Goal: Information Seeking & Learning: Learn about a topic

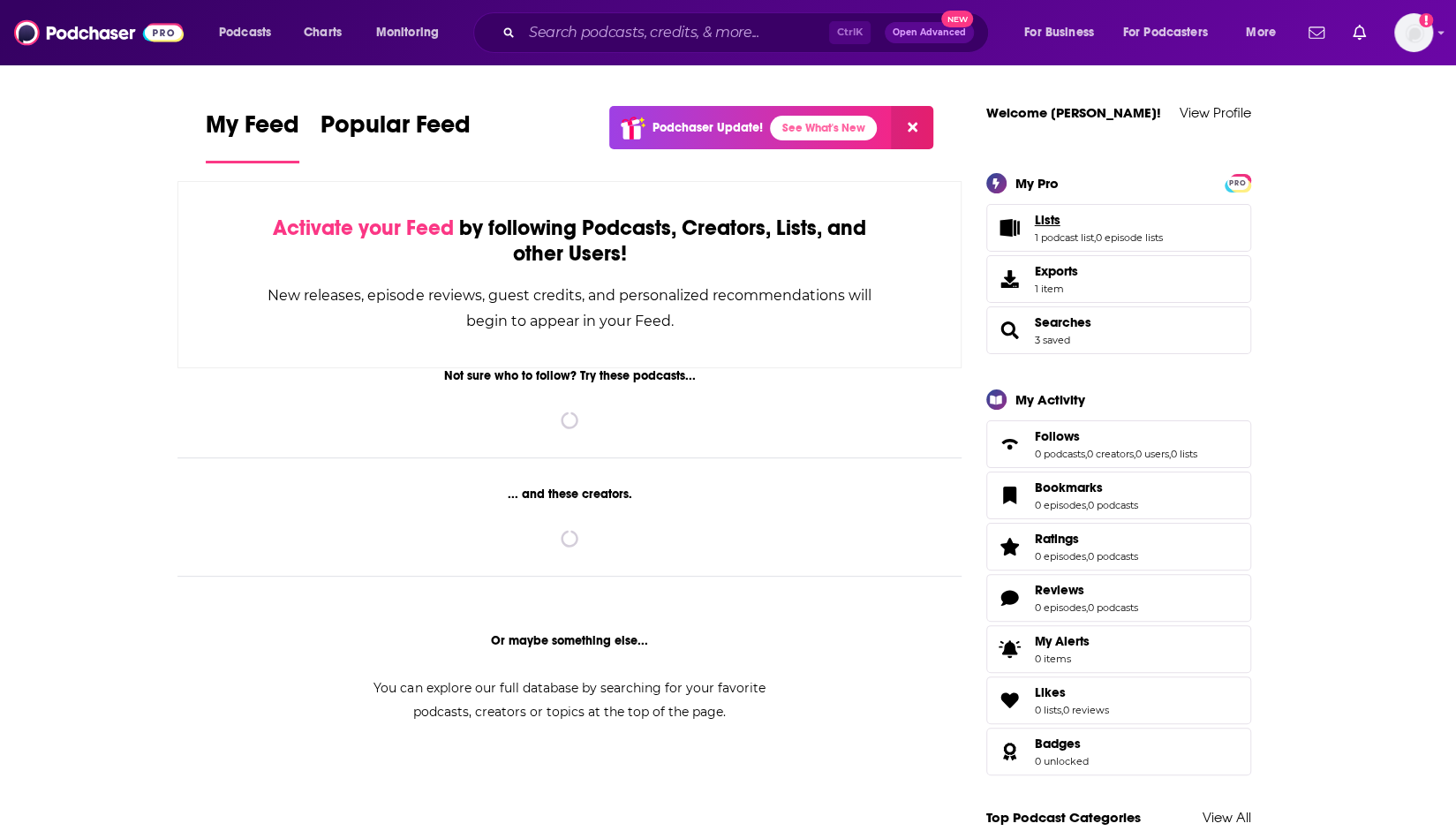
click at [1046, 224] on span "Lists" at bounding box center [1048, 220] width 26 height 16
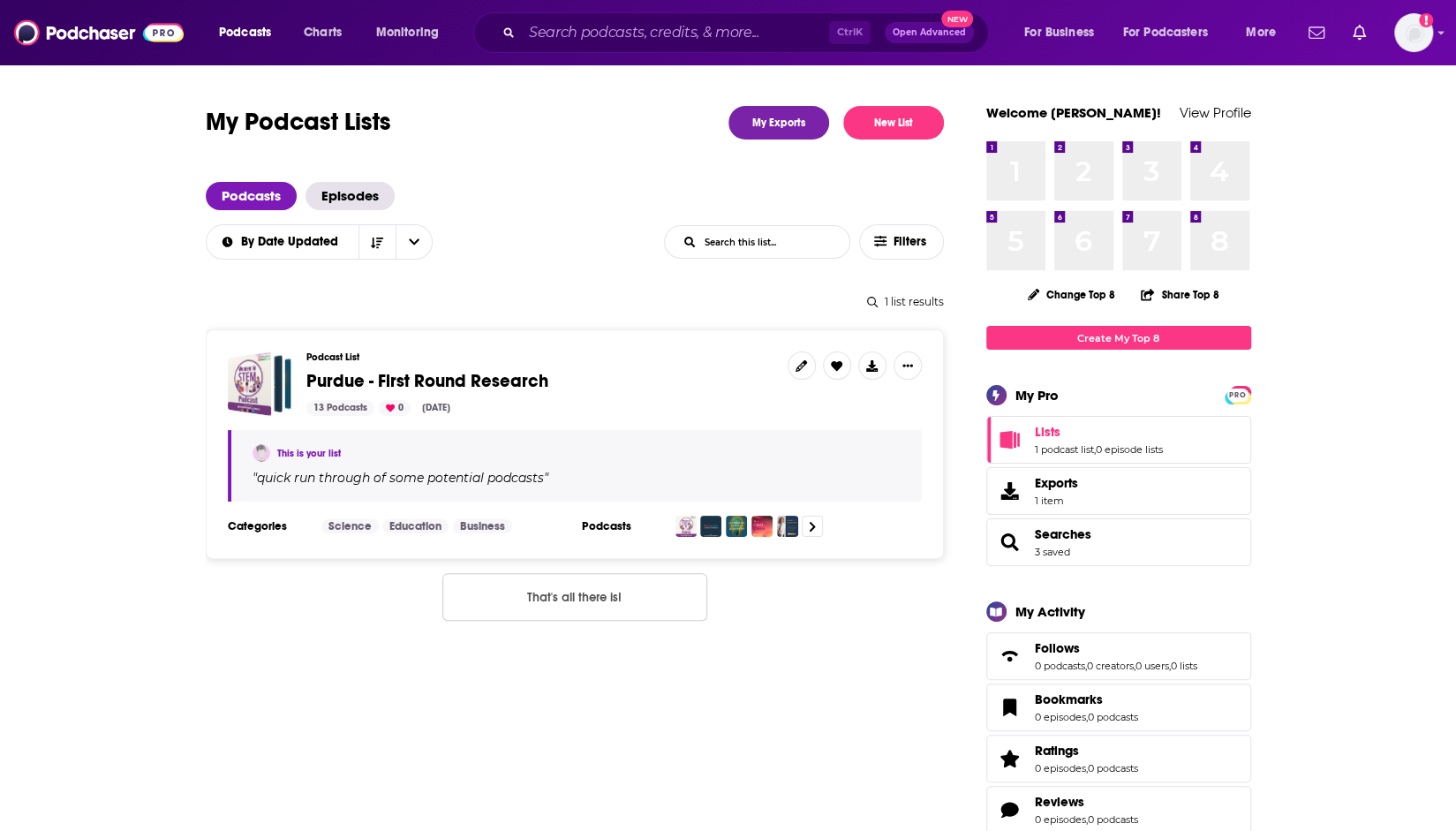
click at [470, 378] on span "Purdue - First Round Research" at bounding box center [427, 381] width 242 height 22
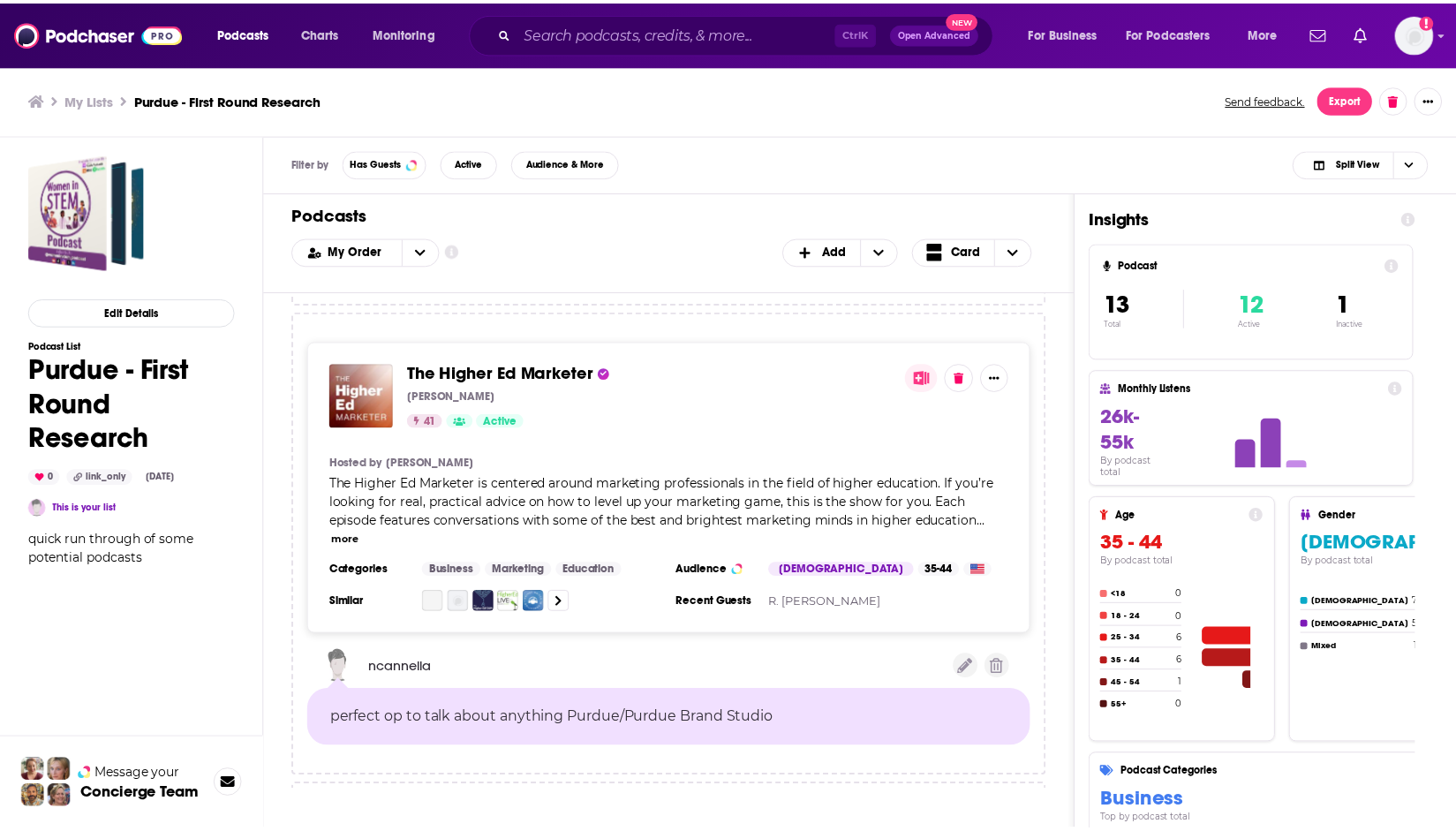
scroll to position [3142, 0]
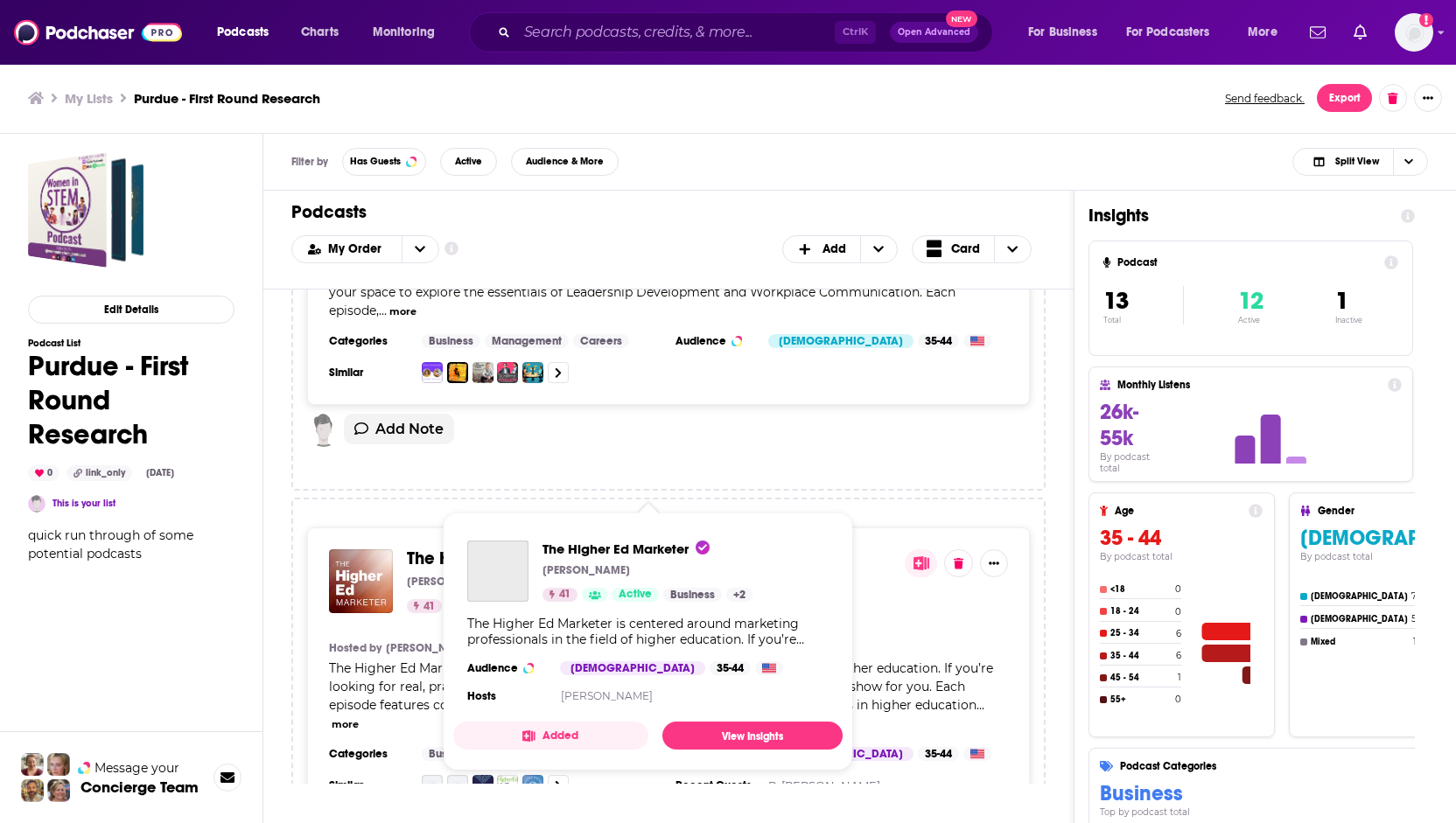
click at [446, 547] on span "The Higher Ed Marketer" at bounding box center [500, 558] width 186 height 22
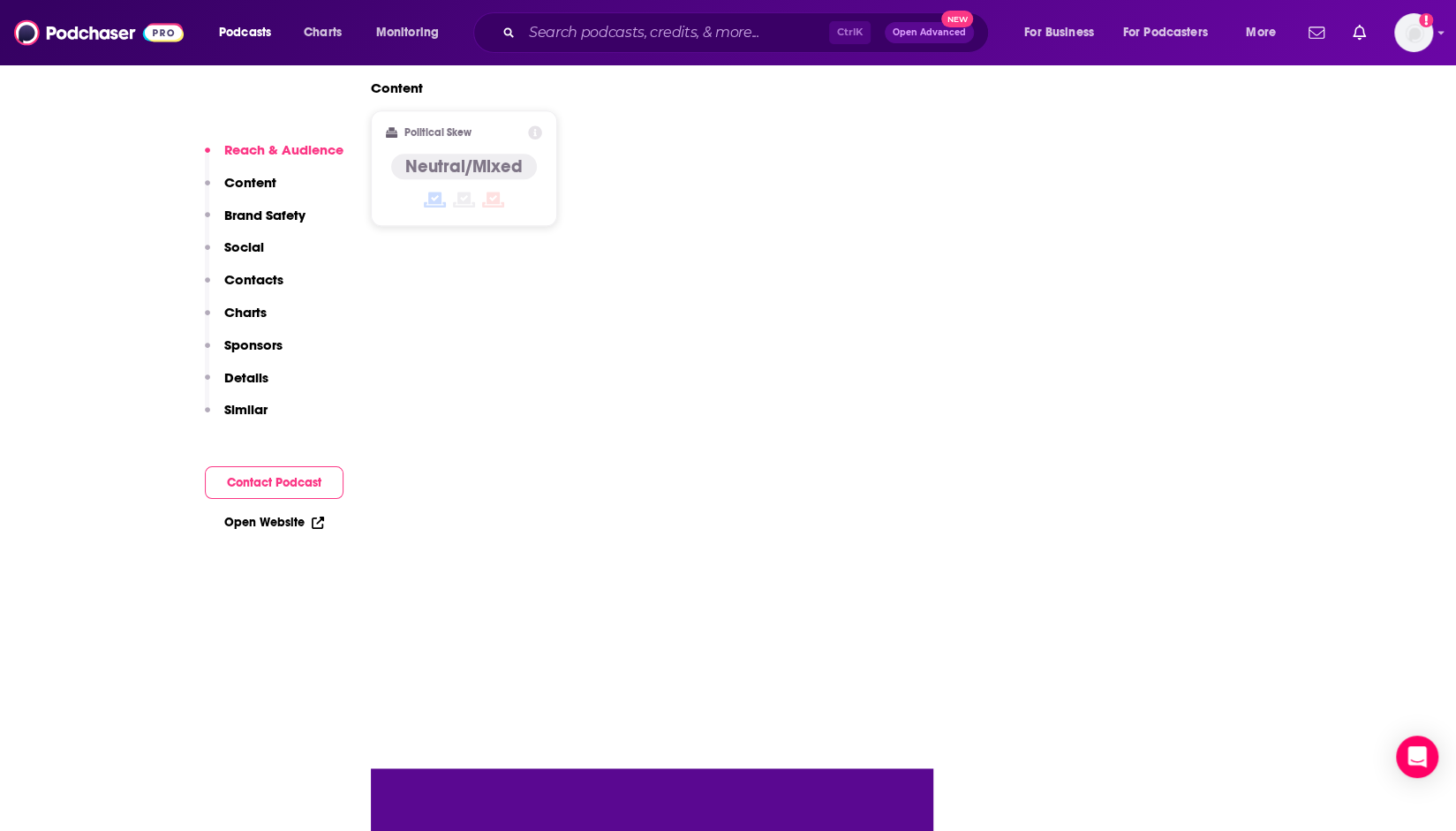
scroll to position [1325, 0]
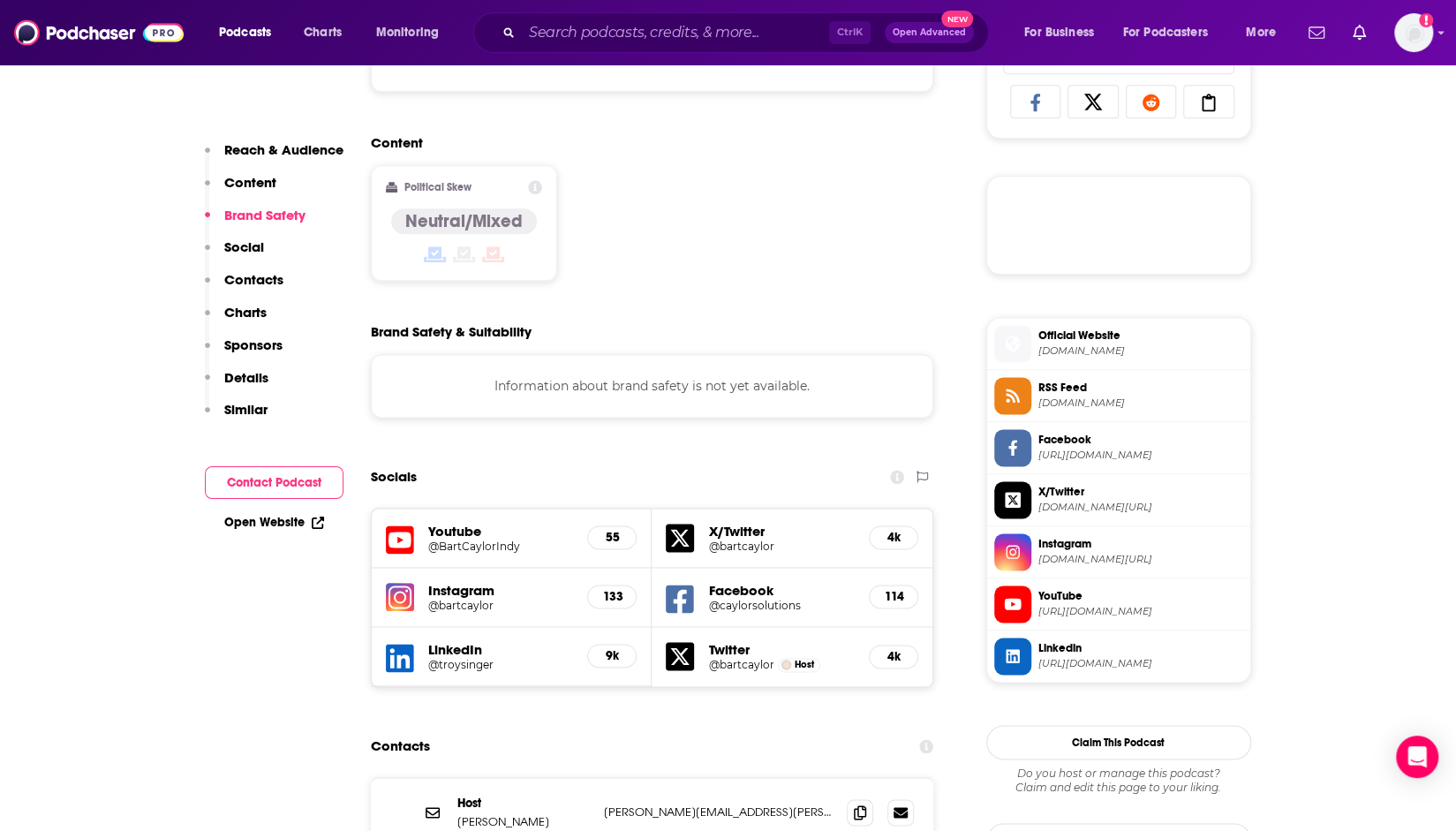
click at [227, 280] on p "Contacts" at bounding box center [254, 279] width 59 height 17
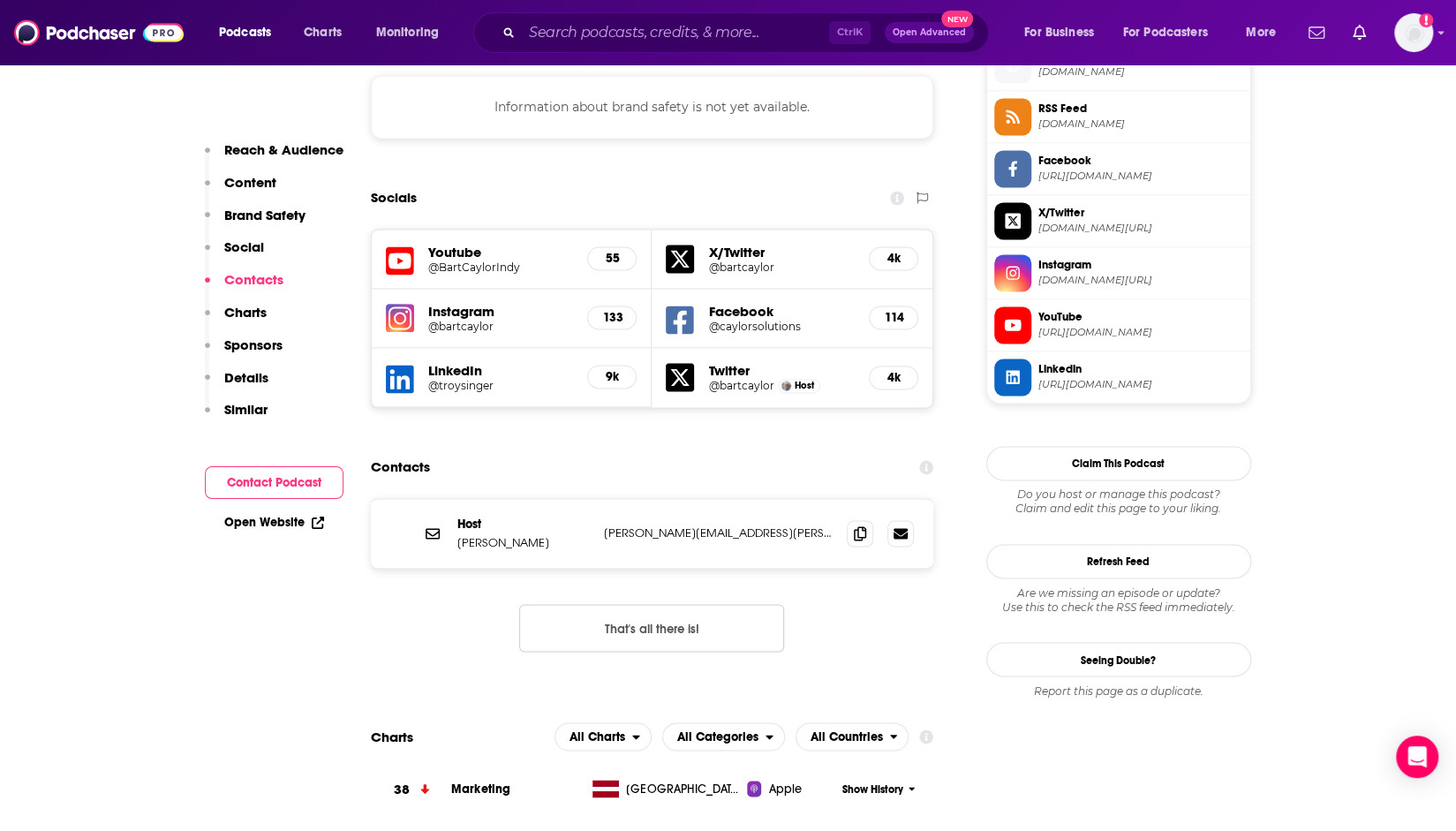
scroll to position [1212, 0]
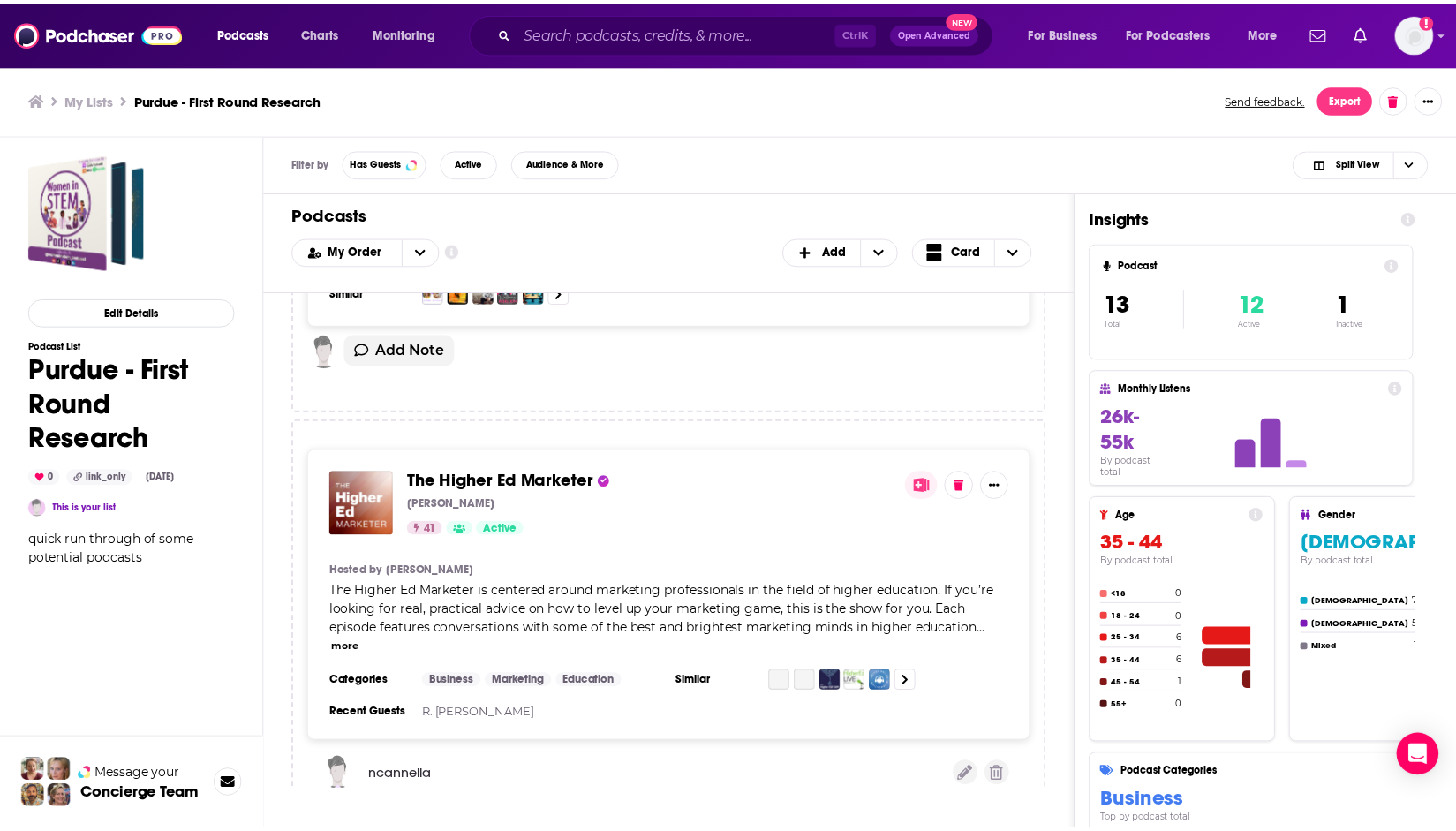
scroll to position [3090, 0]
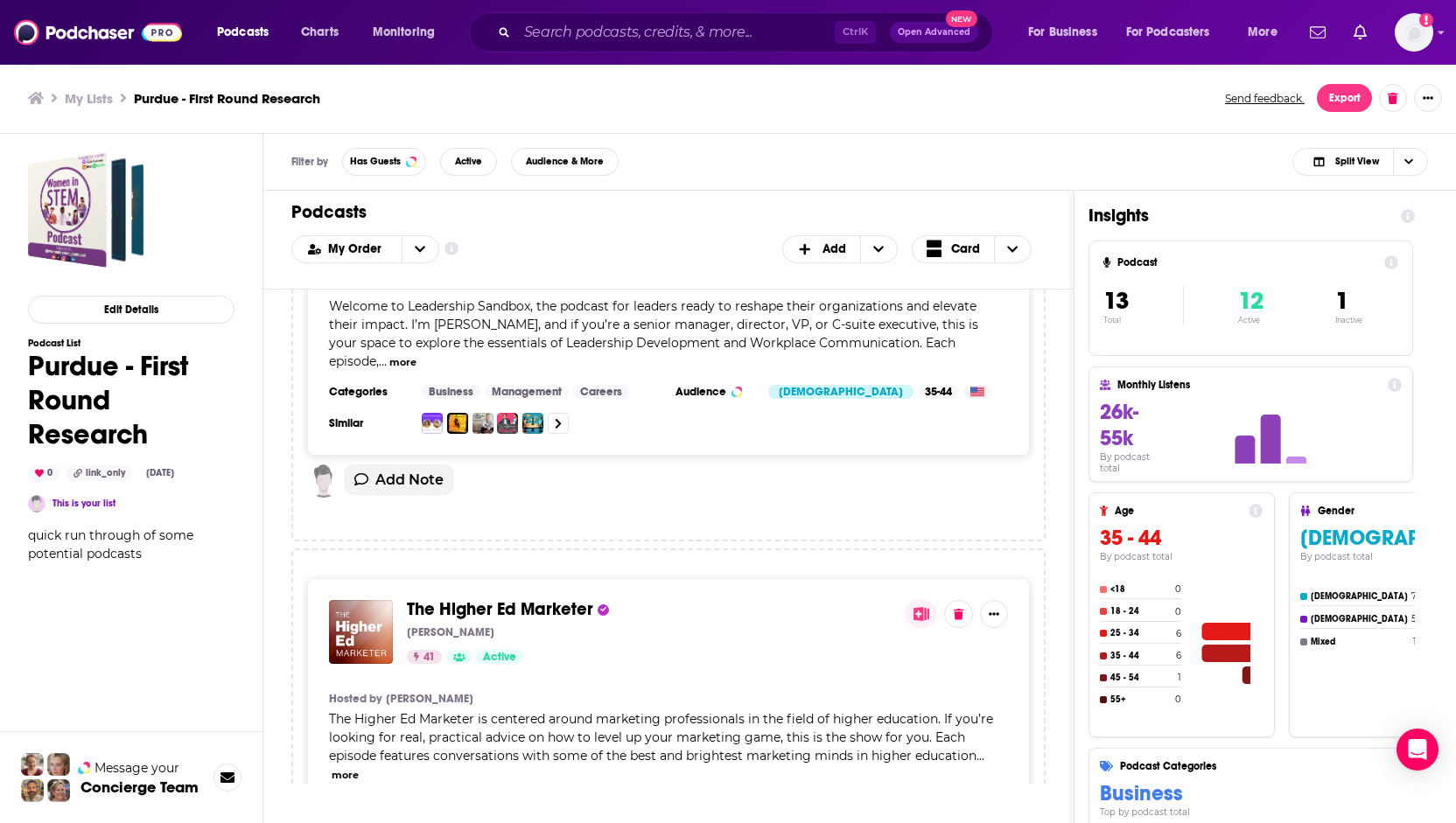
click at [527, 600] on div "The Higher Ed Marketer [PERSON_NAME] 41 Active" at bounding box center [649, 631] width 484 height 64
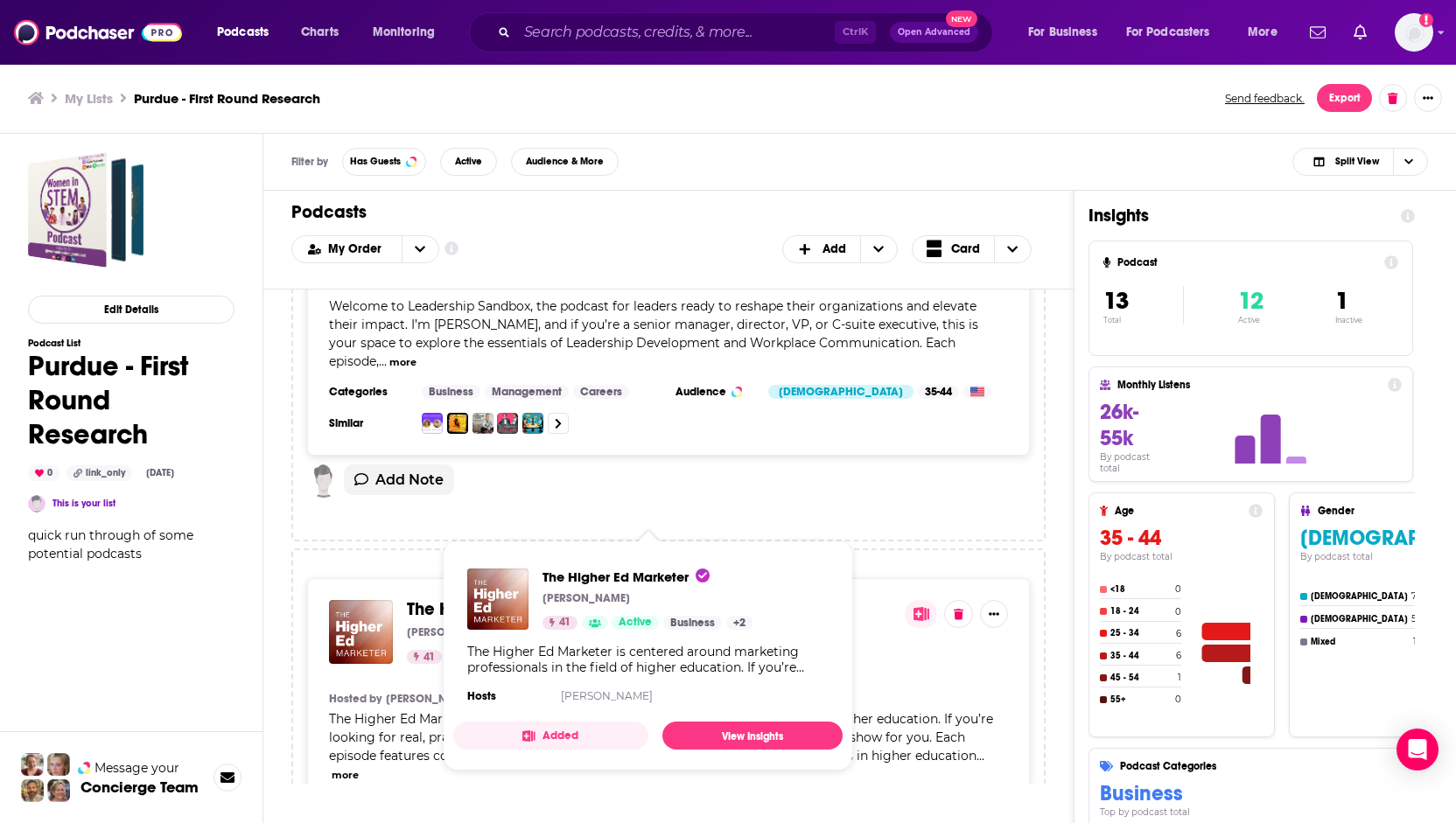
click at [532, 539] on span "The Higher Ed Marketer [PERSON_NAME] 41 Active Business + 2 The Higher Ed Marke…" at bounding box center [648, 655] width 410 height 251
click at [414, 598] on span "The Higher Ed Marketer" at bounding box center [500, 608] width 186 height 22
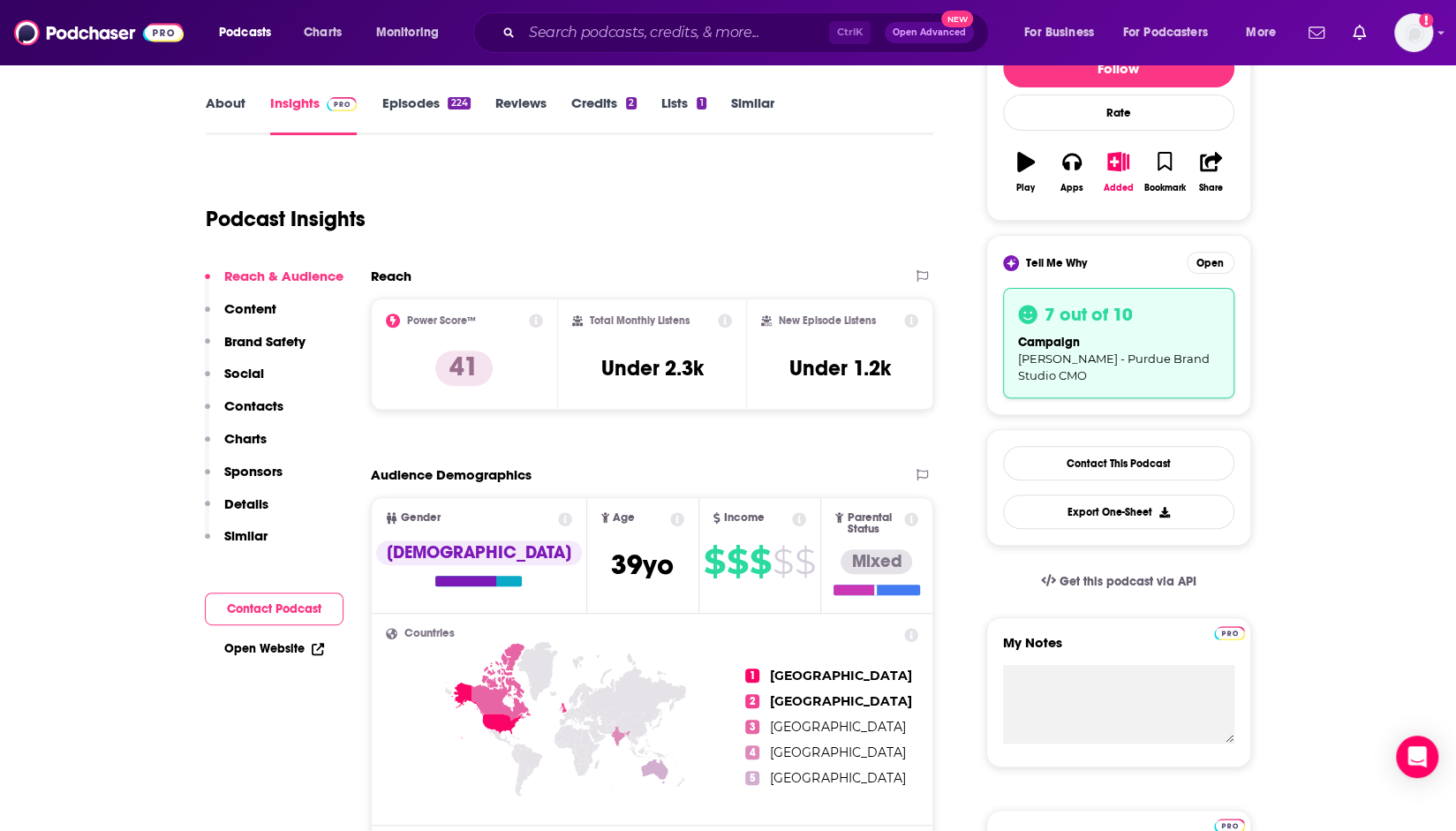
scroll to position [441, 0]
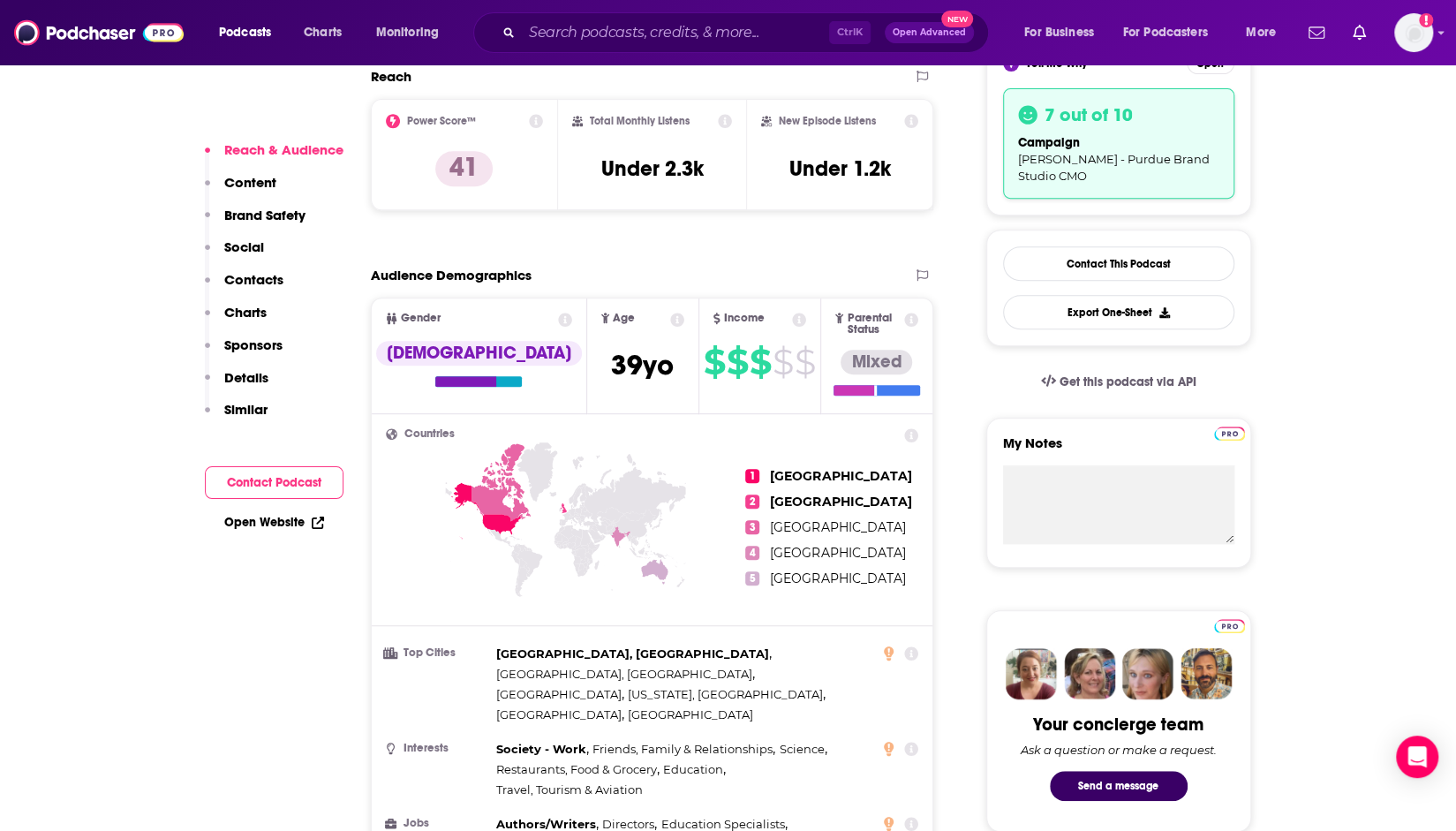
drag, startPoint x: 241, startPoint y: 278, endPoint x: 251, endPoint y: 287, distance: 13.5
click at [241, 278] on p "Contacts" at bounding box center [254, 279] width 59 height 17
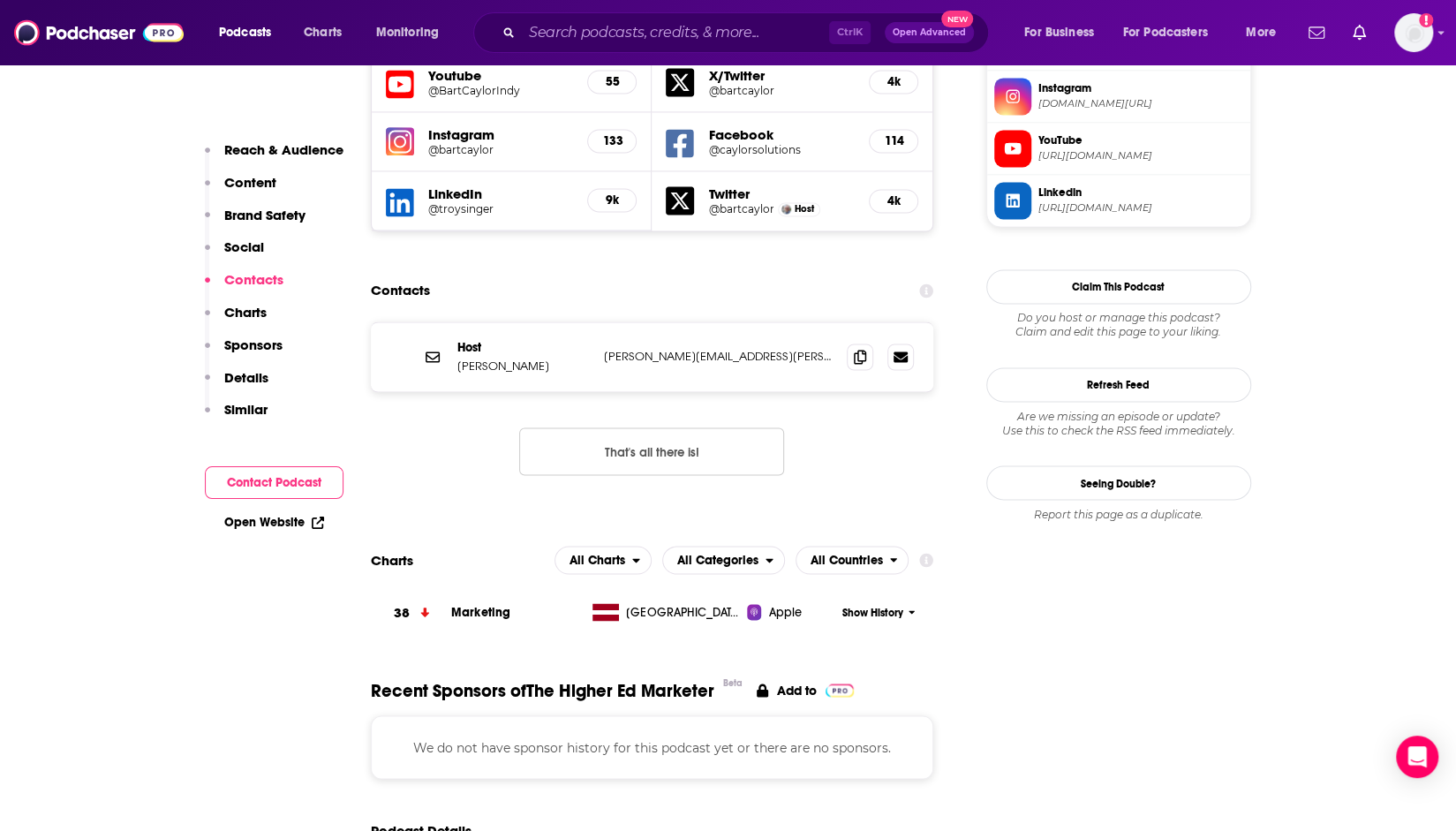
scroll to position [1741, 0]
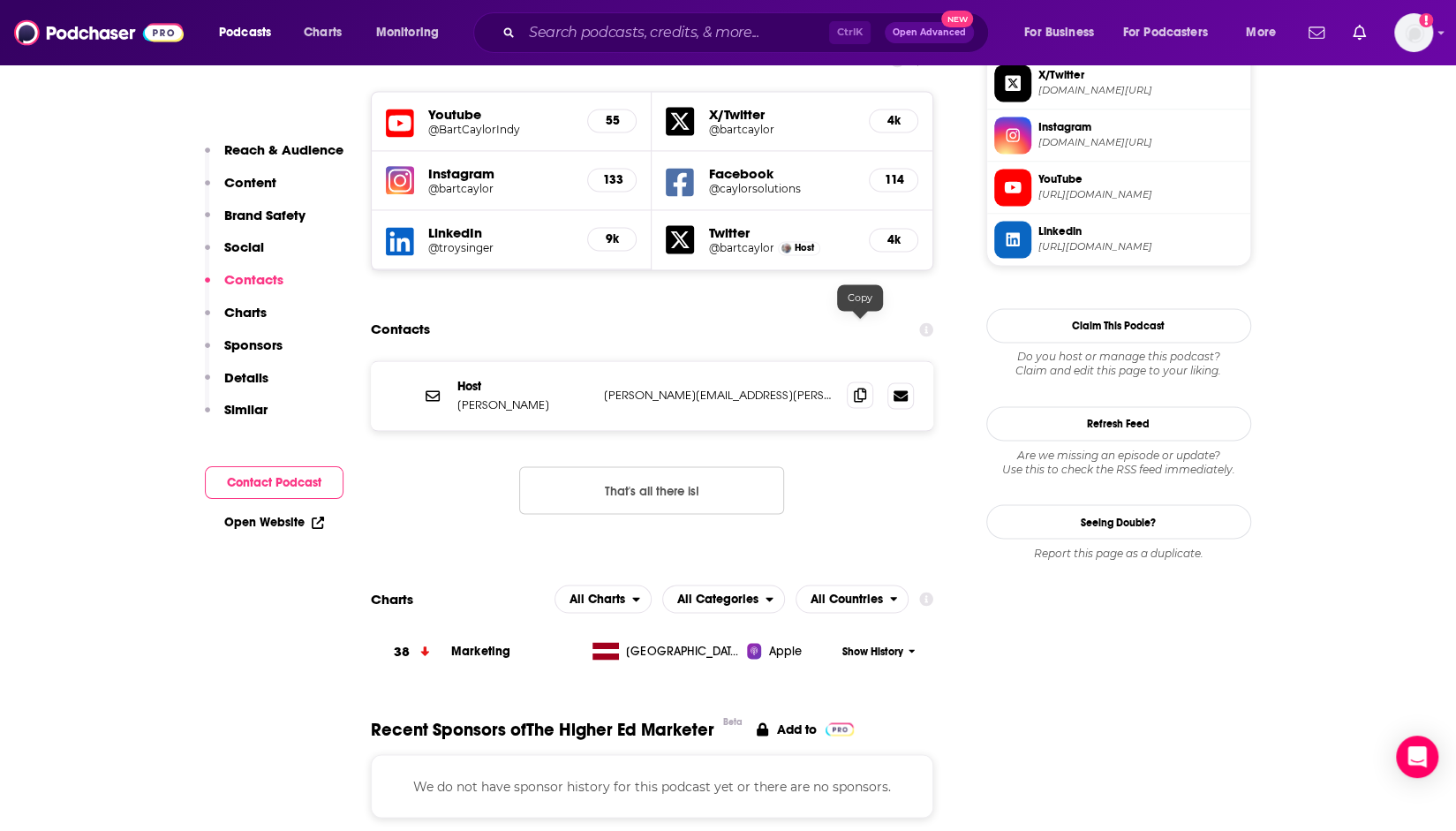
click at [862, 388] on icon at bounding box center [860, 395] width 12 height 14
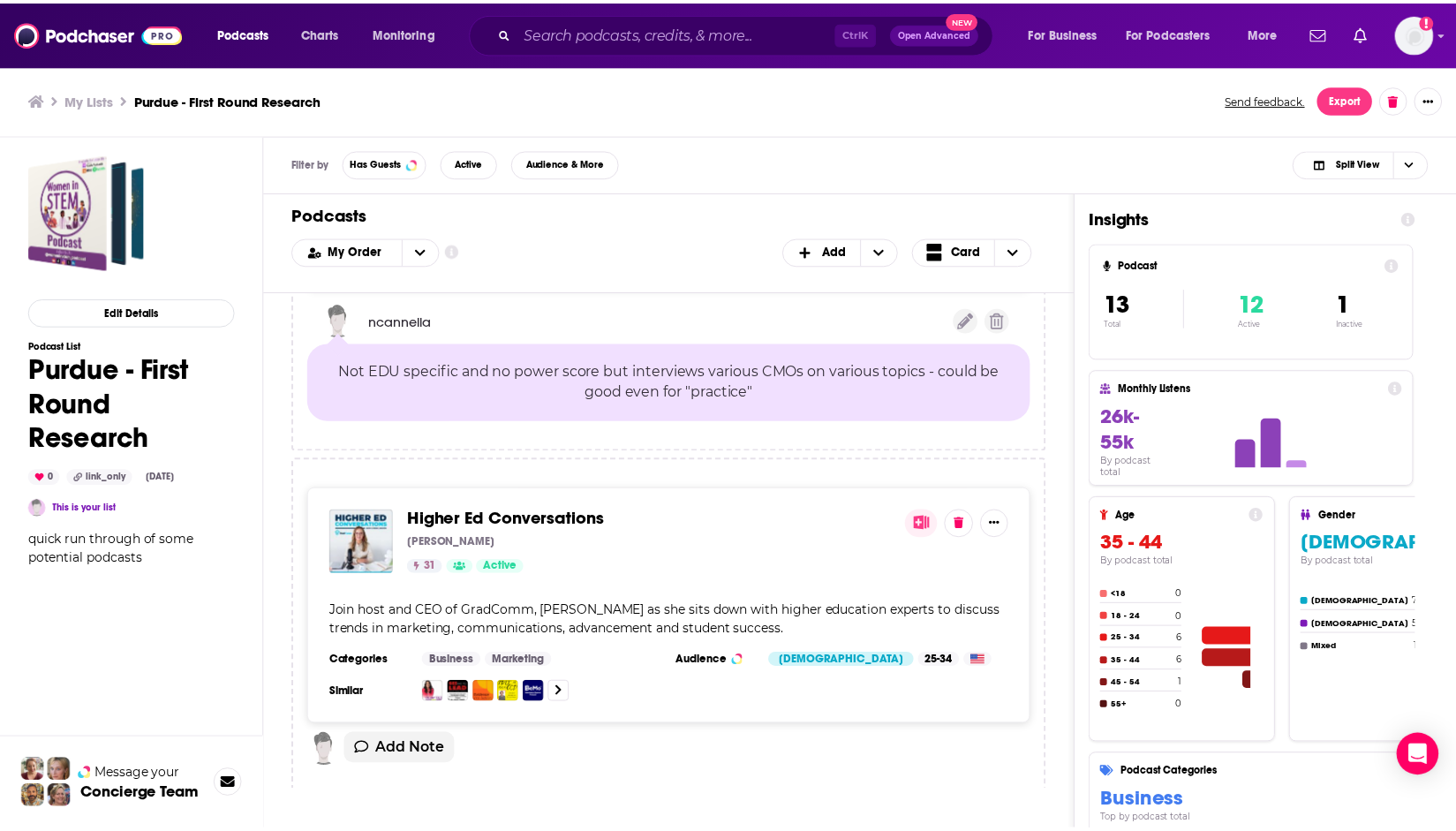
scroll to position [4504, 0]
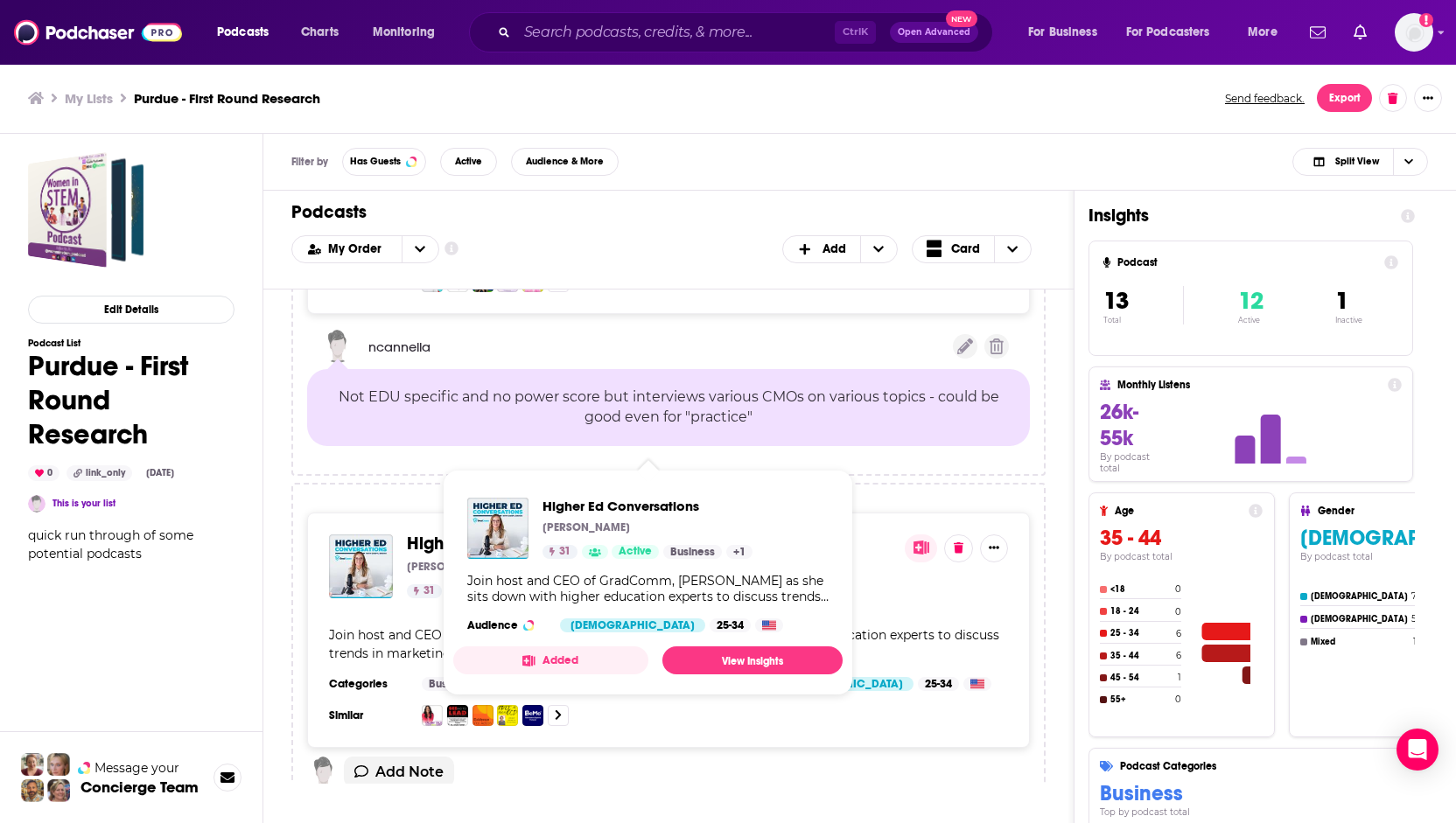
click at [473, 532] on span "Higher Ed Conversations" at bounding box center [505, 543] width 197 height 22
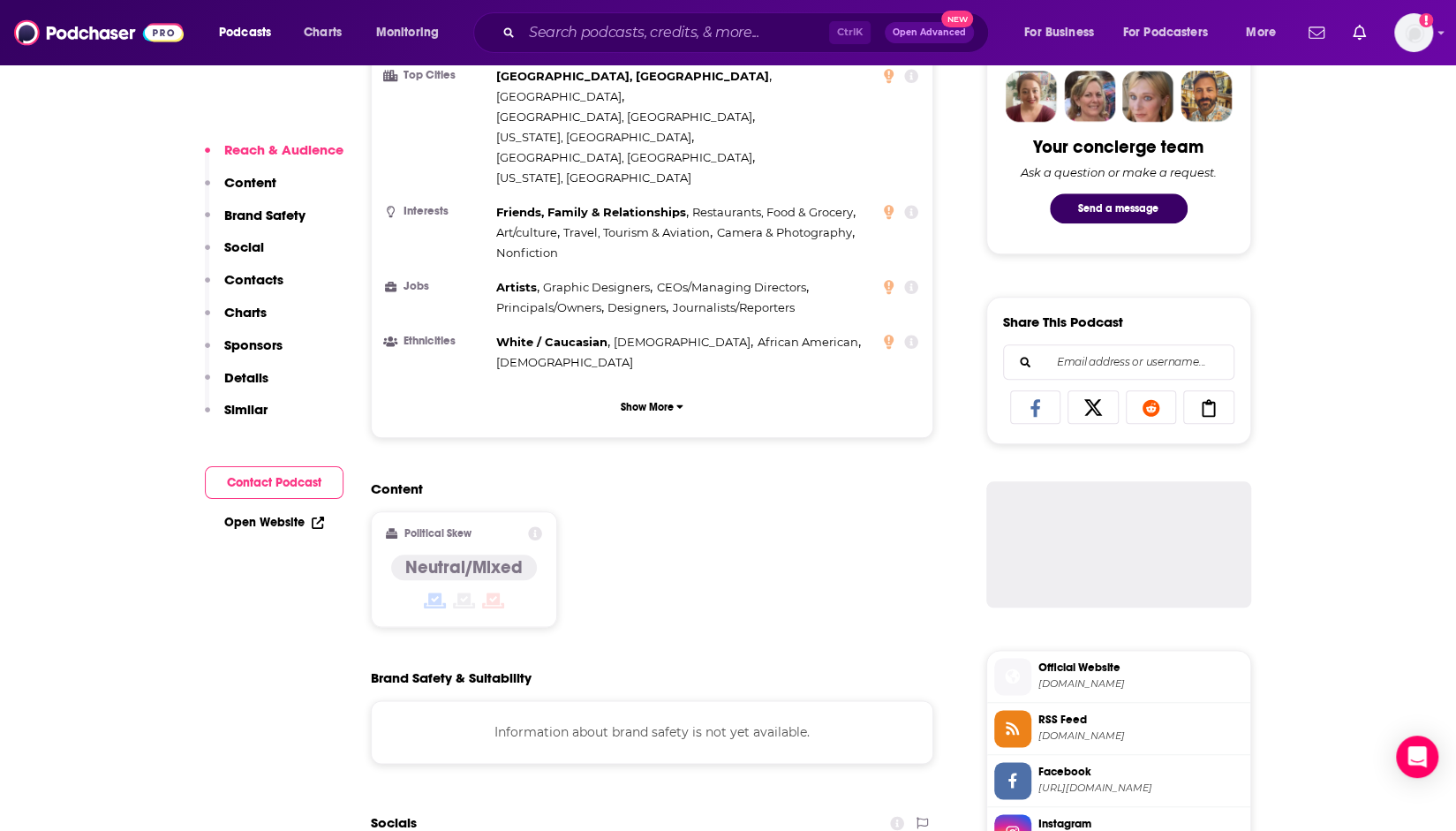
scroll to position [1325, 0]
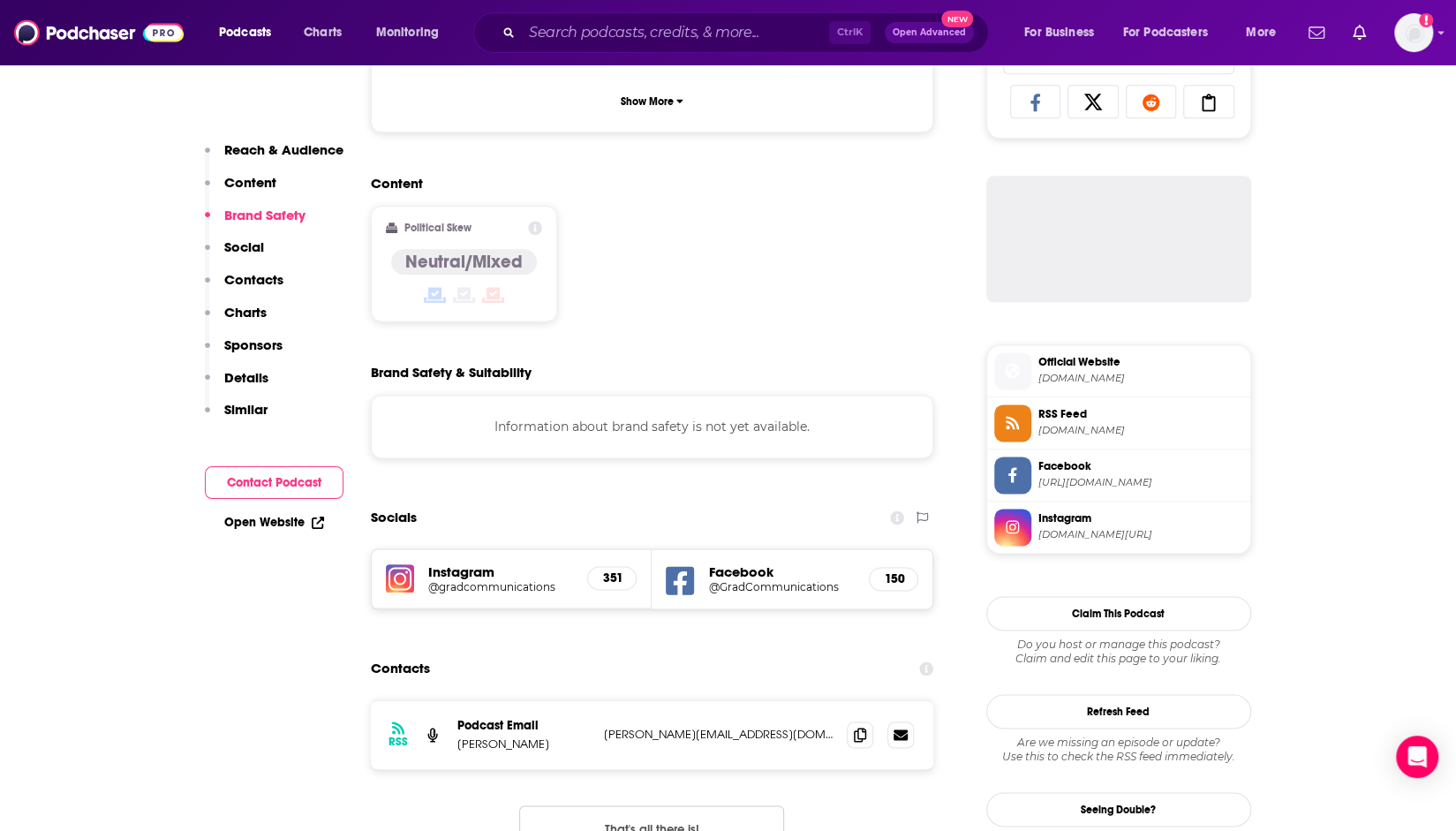
click at [245, 279] on p "Contacts" at bounding box center [254, 279] width 59 height 17
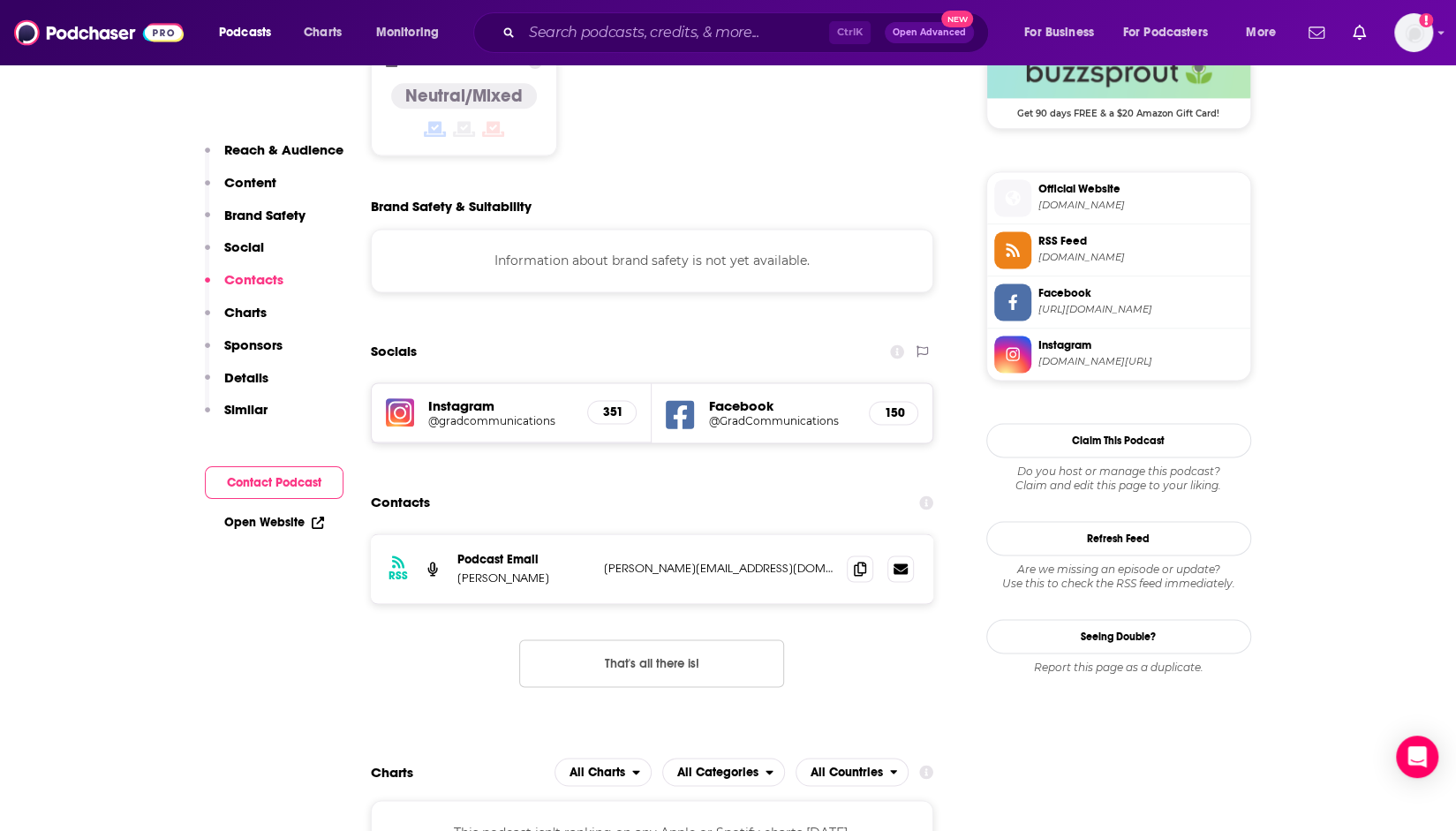
scroll to position [1621, 0]
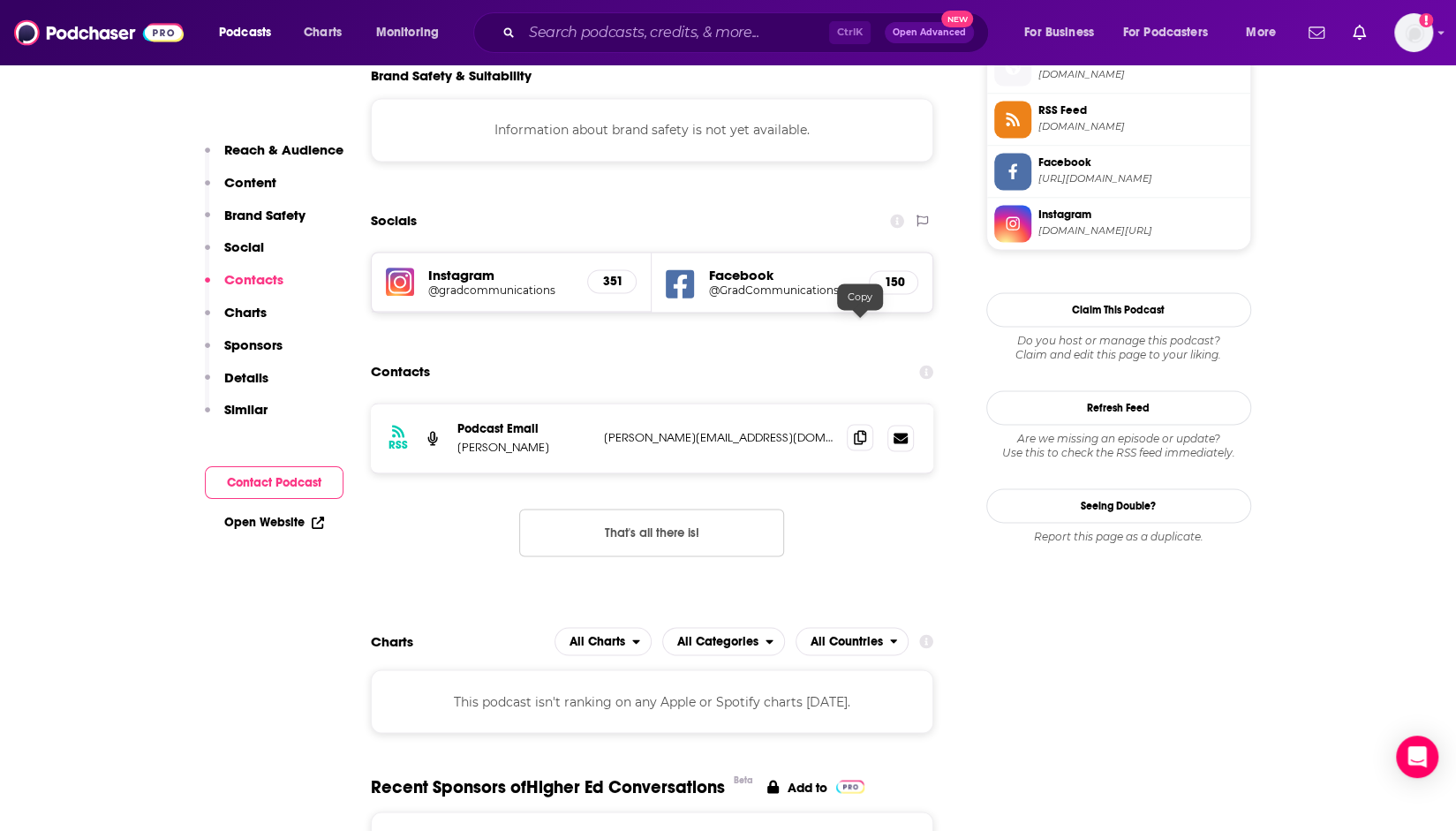
click at [855, 430] on icon at bounding box center [860, 437] width 12 height 14
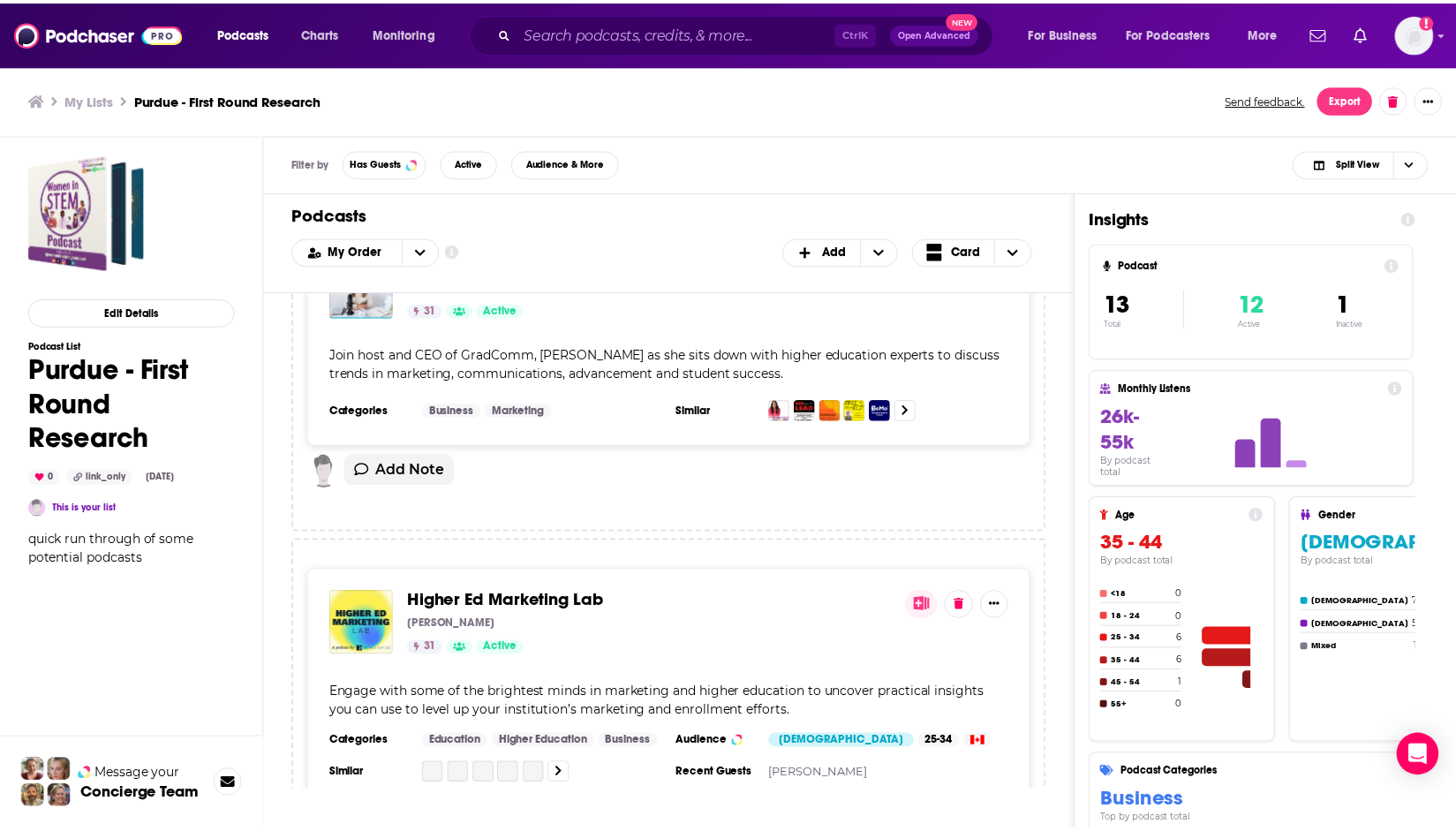
scroll to position [4797, 0]
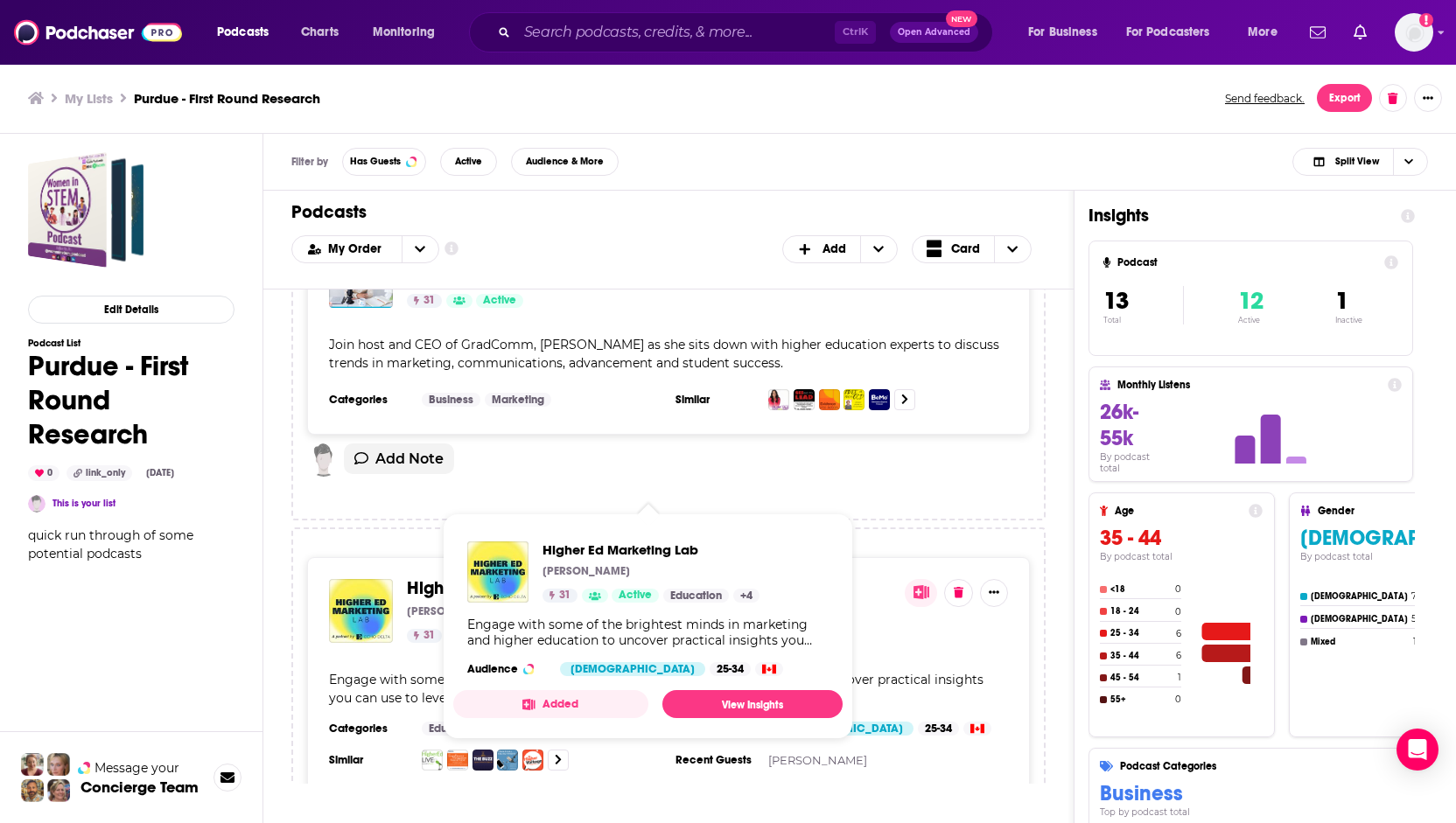
click at [495, 578] on span "Higher Ed Marketing Lab" at bounding box center [505, 588] width 196 height 22
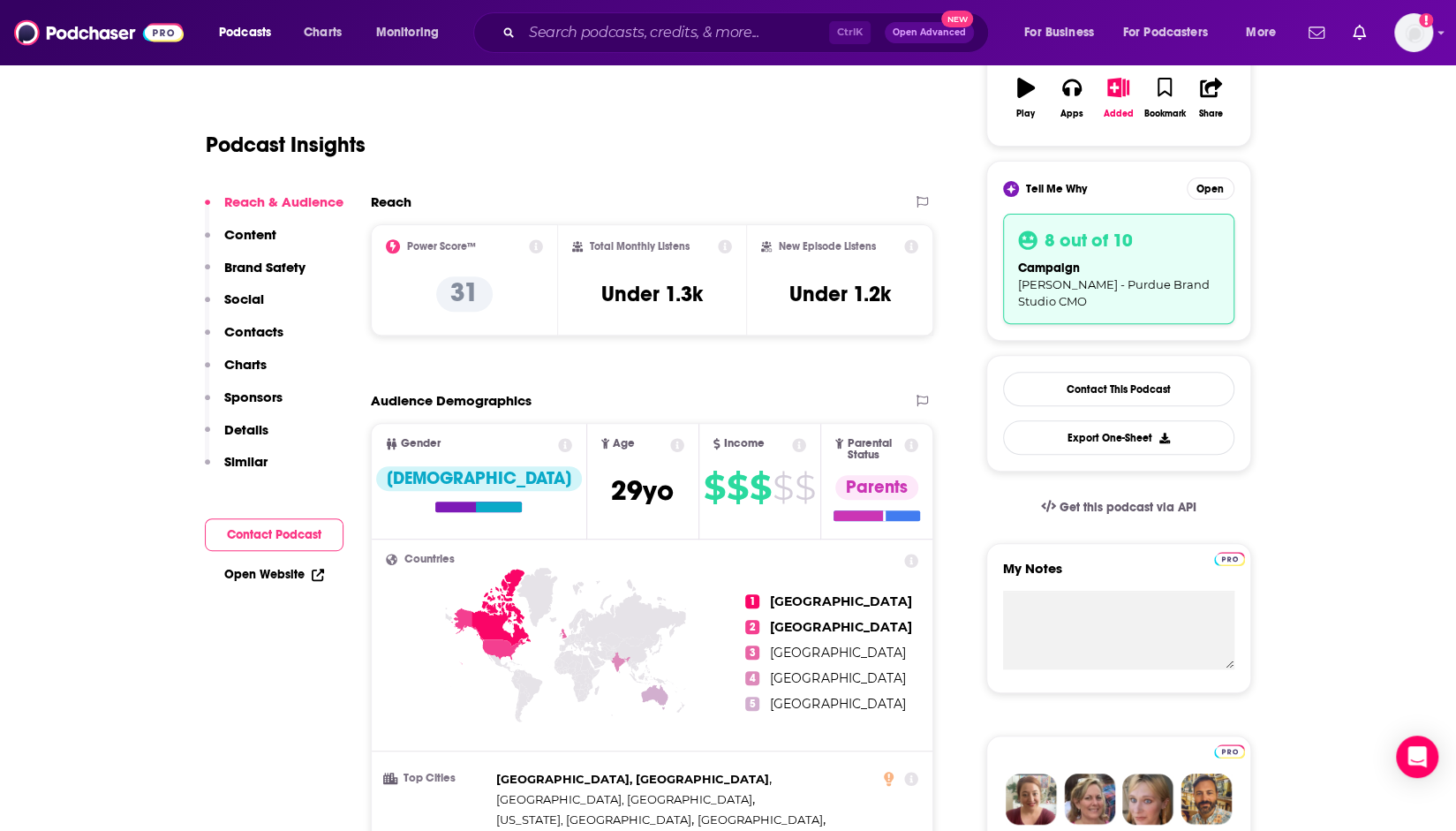
scroll to position [353, 0]
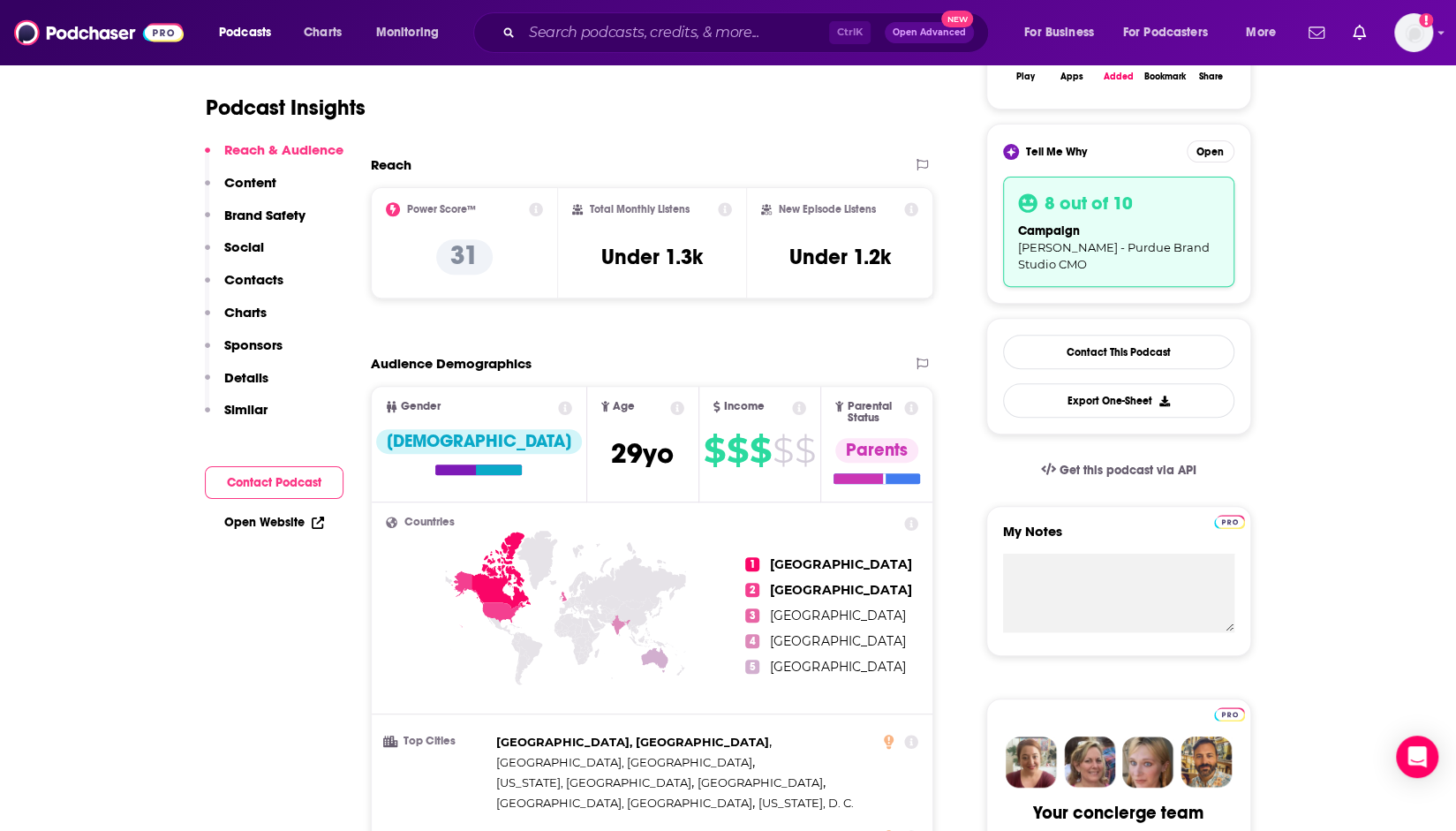
click at [242, 278] on p "Contacts" at bounding box center [254, 279] width 59 height 17
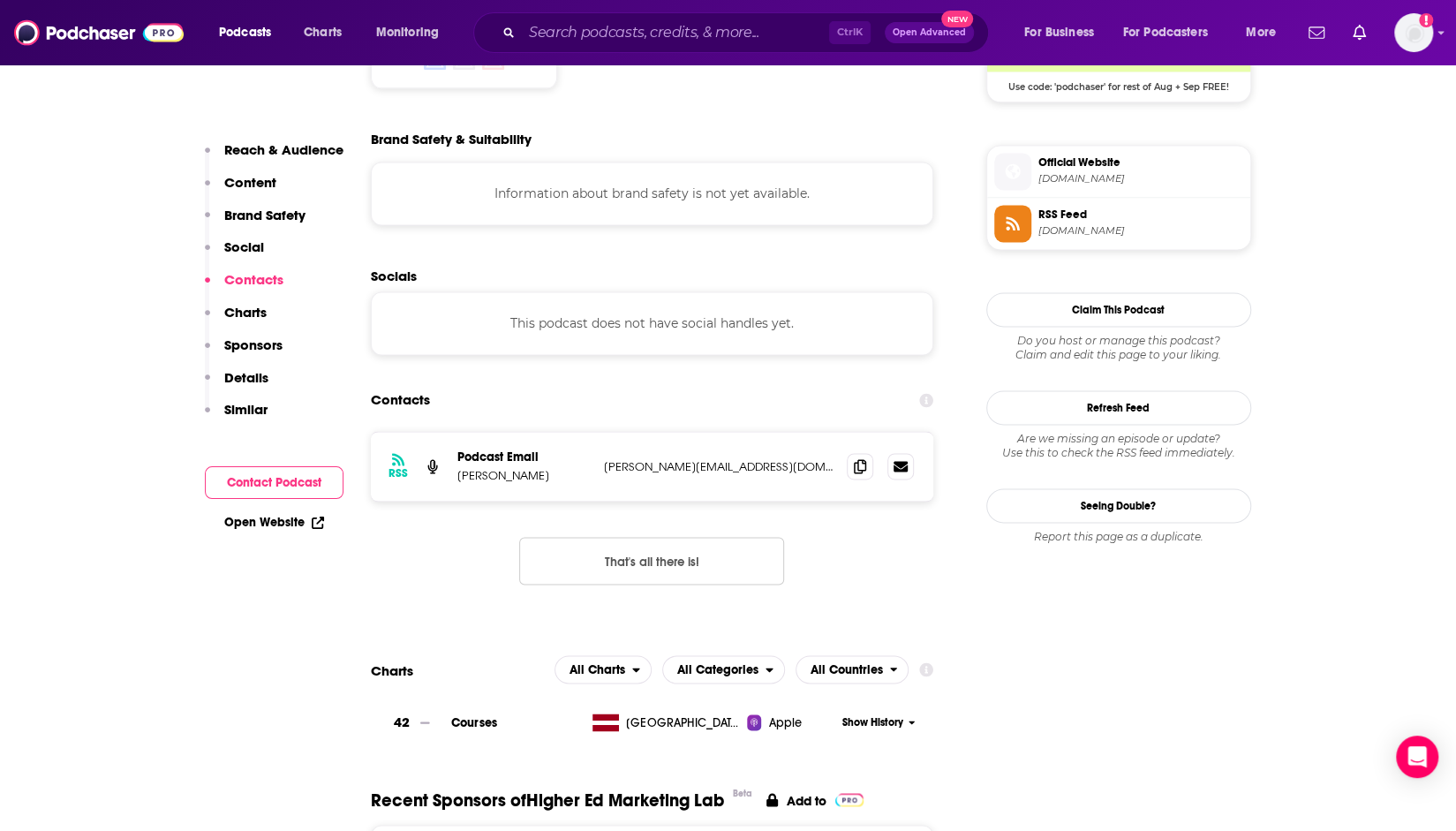
scroll to position [1587, 0]
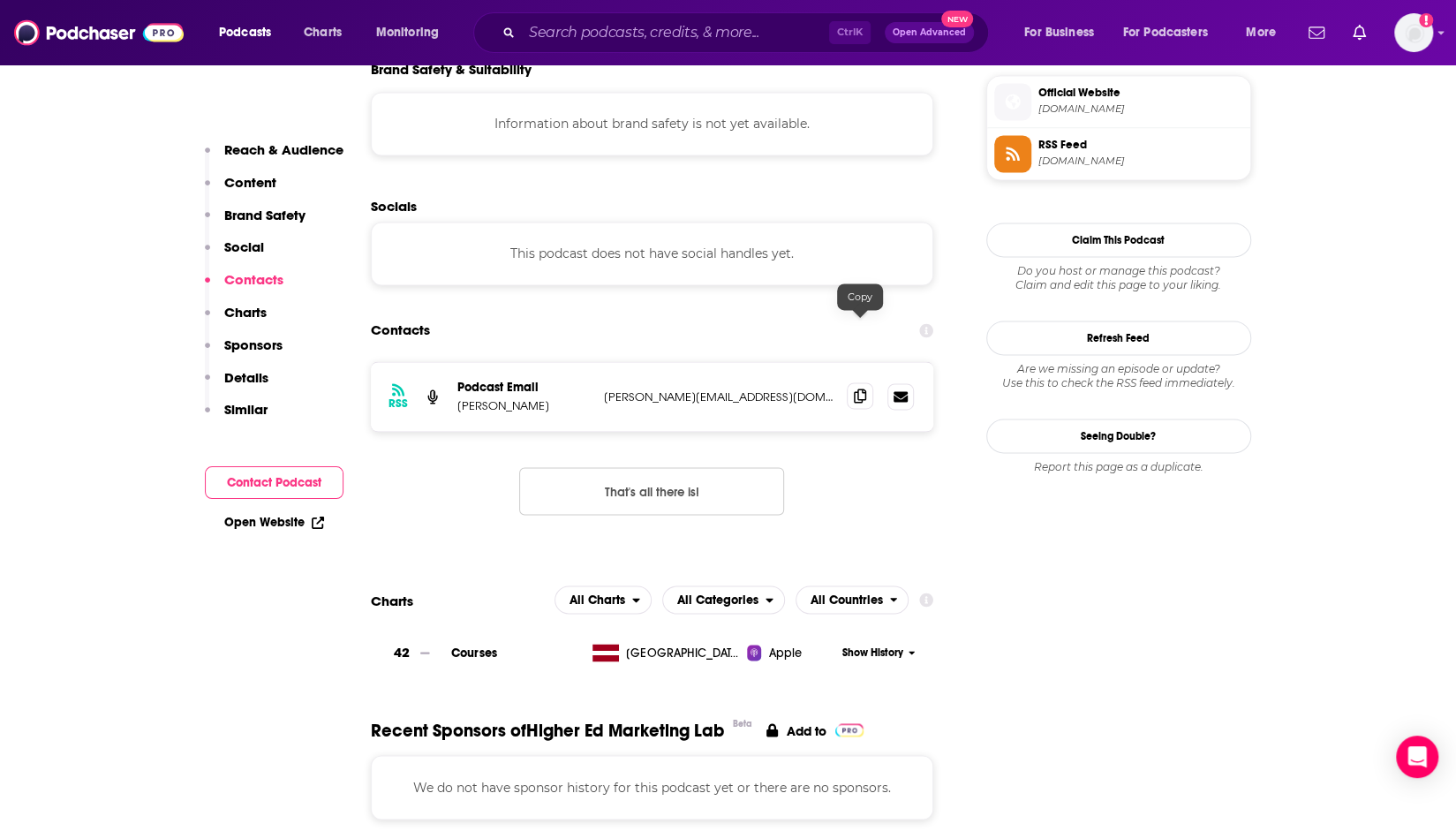
click at [863, 389] on icon at bounding box center [860, 396] width 12 height 14
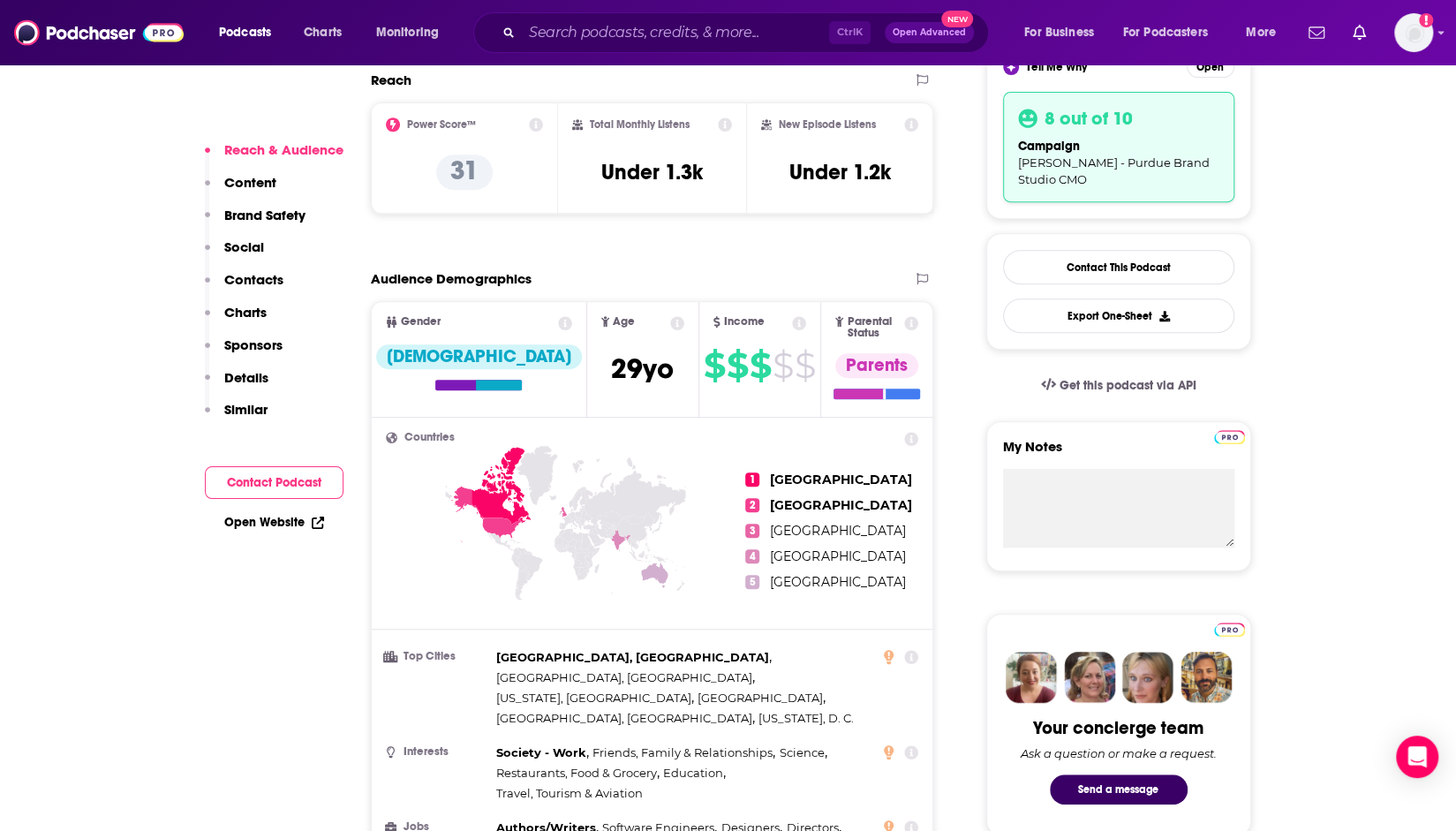
scroll to position [350, 0]
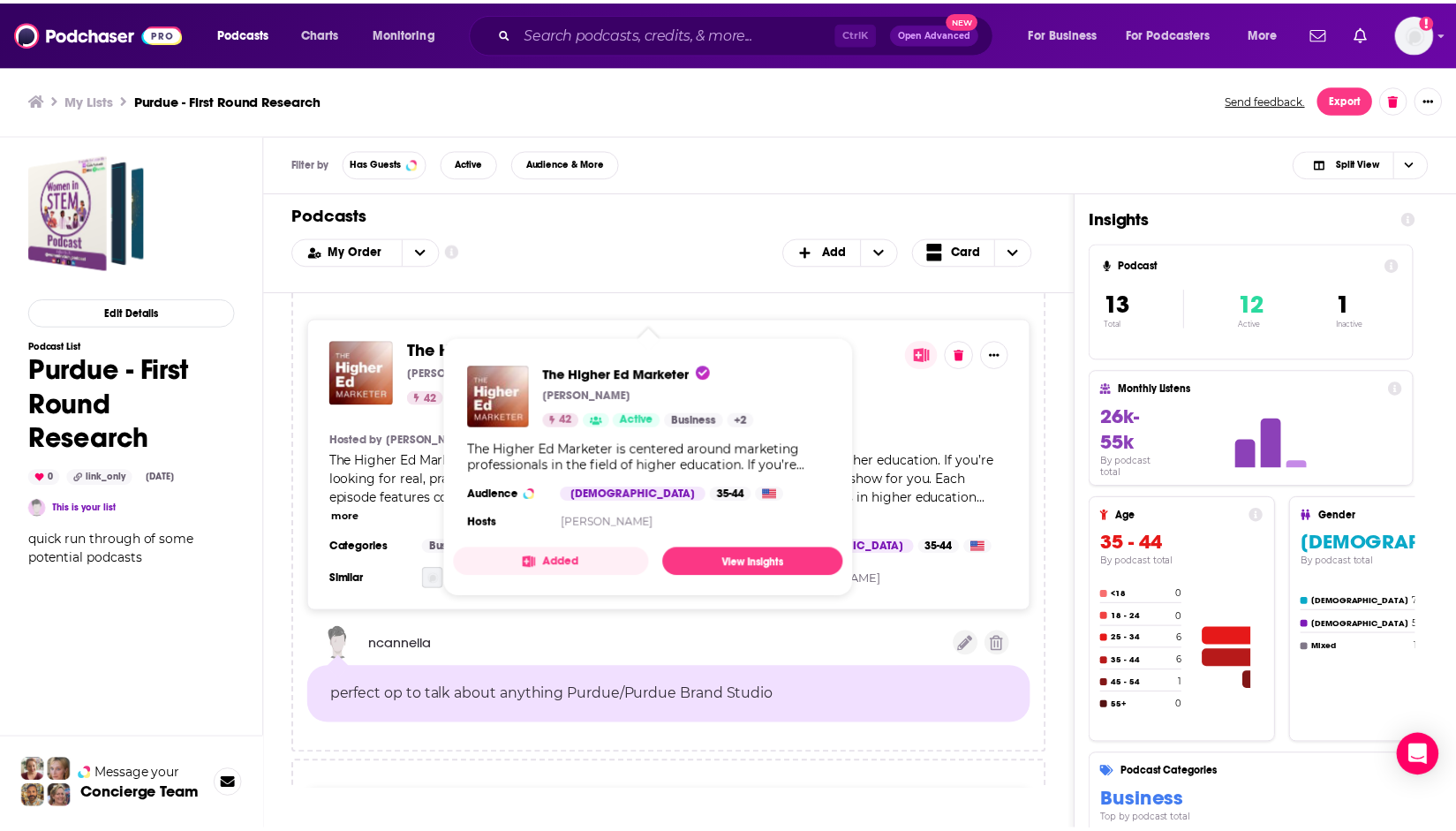
scroll to position [3267, 0]
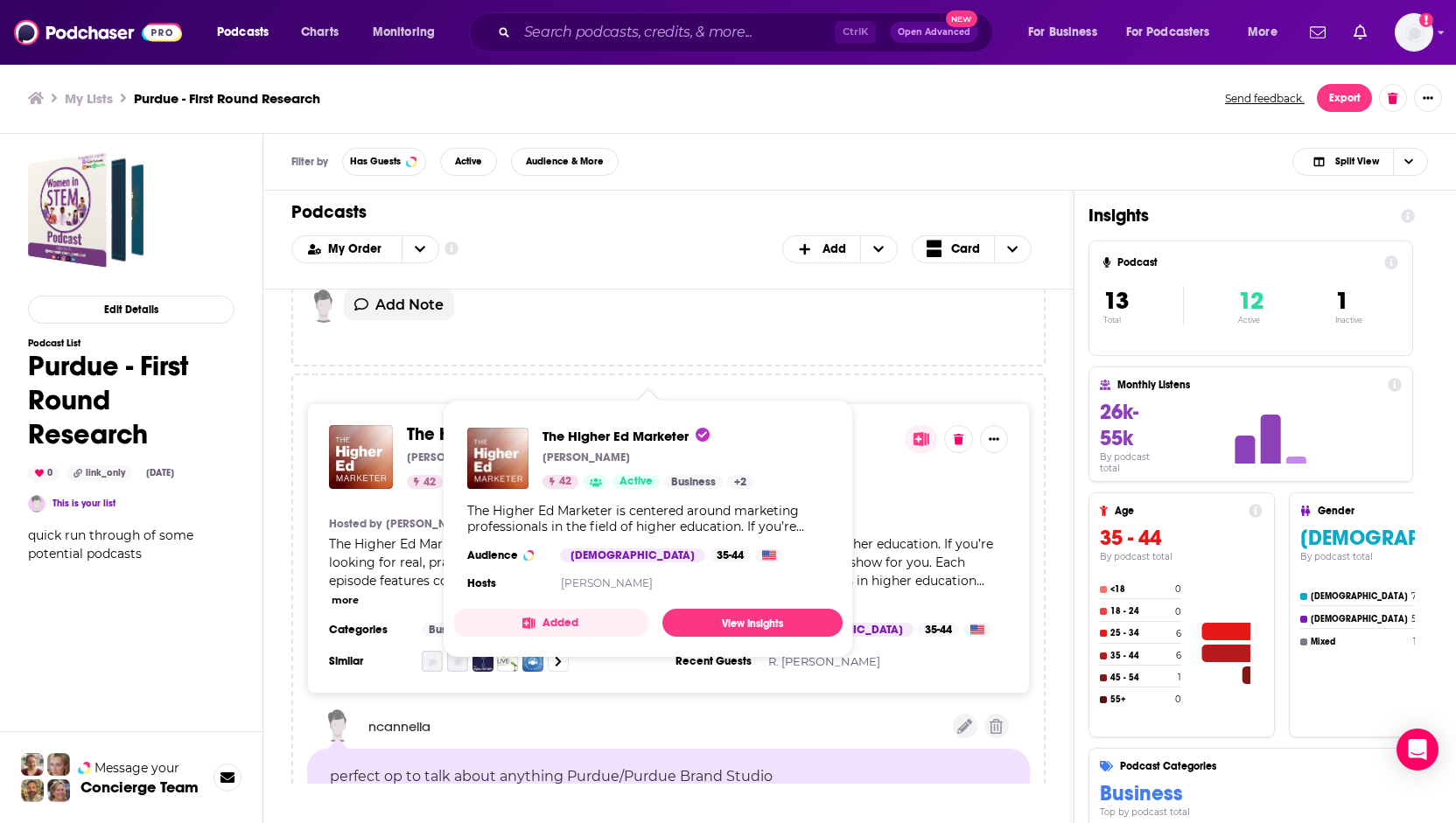
click at [444, 423] on span "The Higher Ed Marketer" at bounding box center [500, 434] width 186 height 22
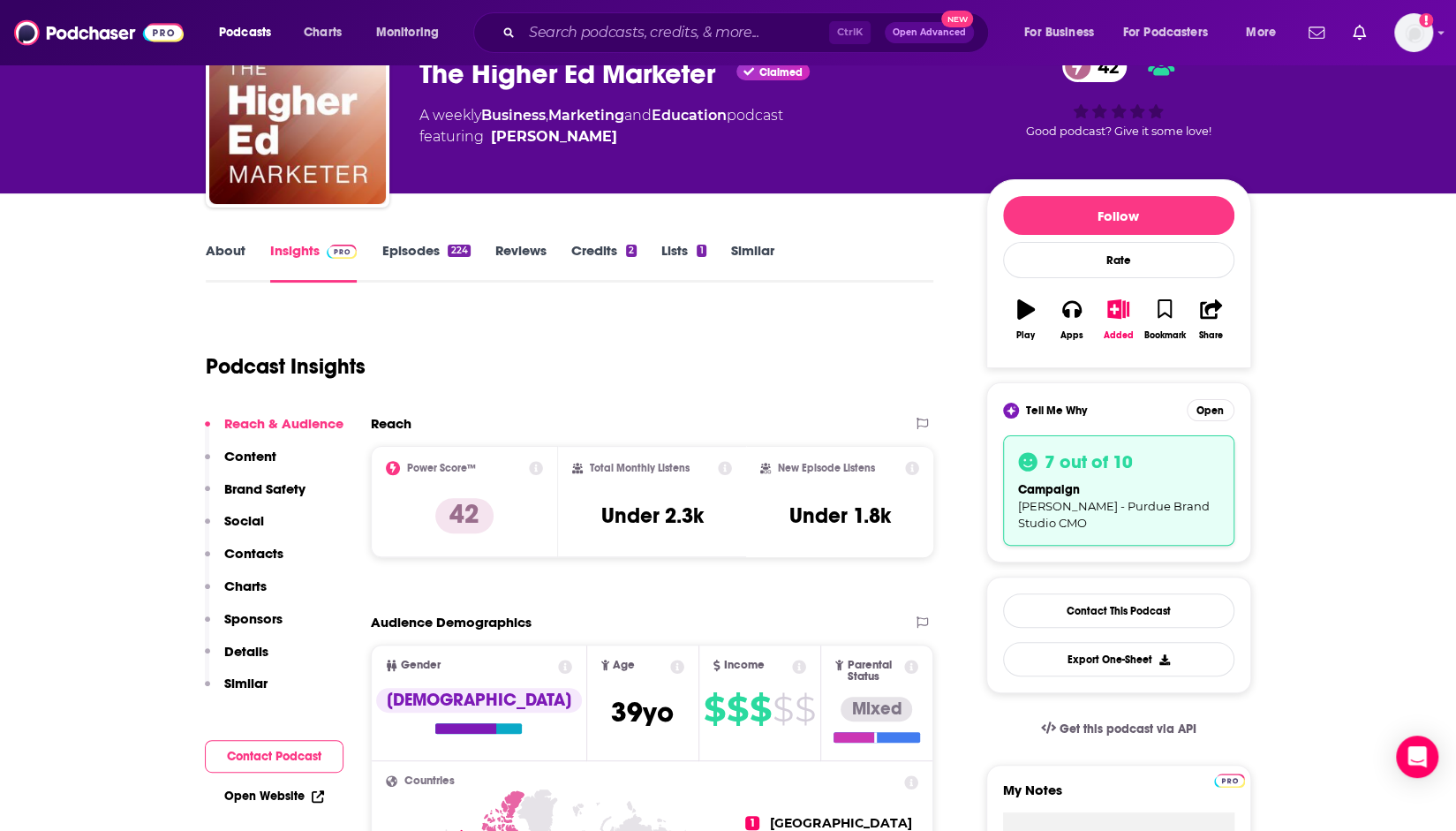
scroll to position [88, 0]
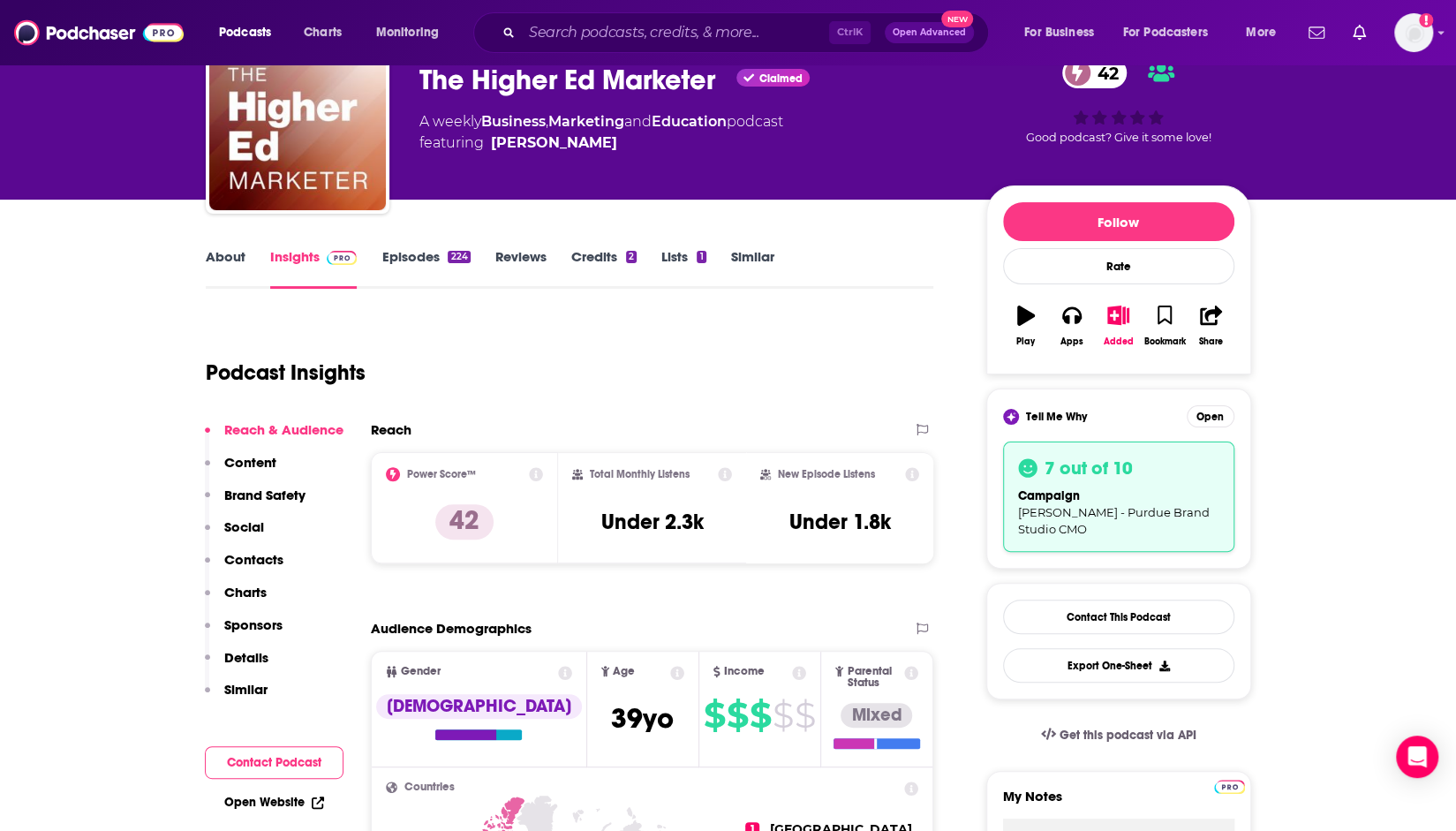
click at [448, 259] on div "224" at bounding box center [458, 257] width 22 height 12
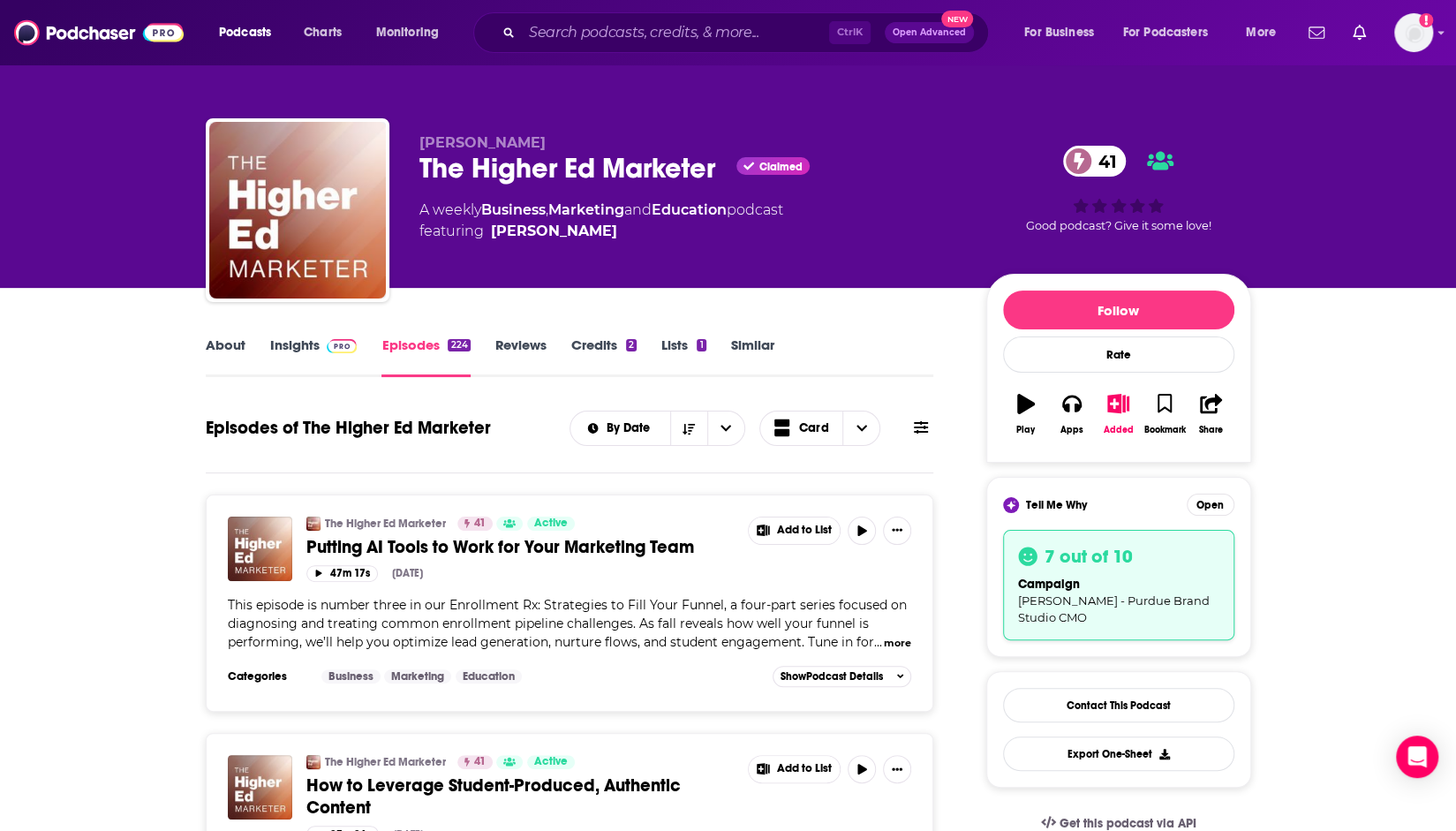
click at [454, 429] on h1 "Episodes of The Higher Ed Marketer" at bounding box center [349, 427] width 285 height 22
drag, startPoint x: 945, startPoint y: 422, endPoint x: 933, endPoint y: 428, distance: 13.4
click at [924, 430] on icon at bounding box center [921, 427] width 14 height 14
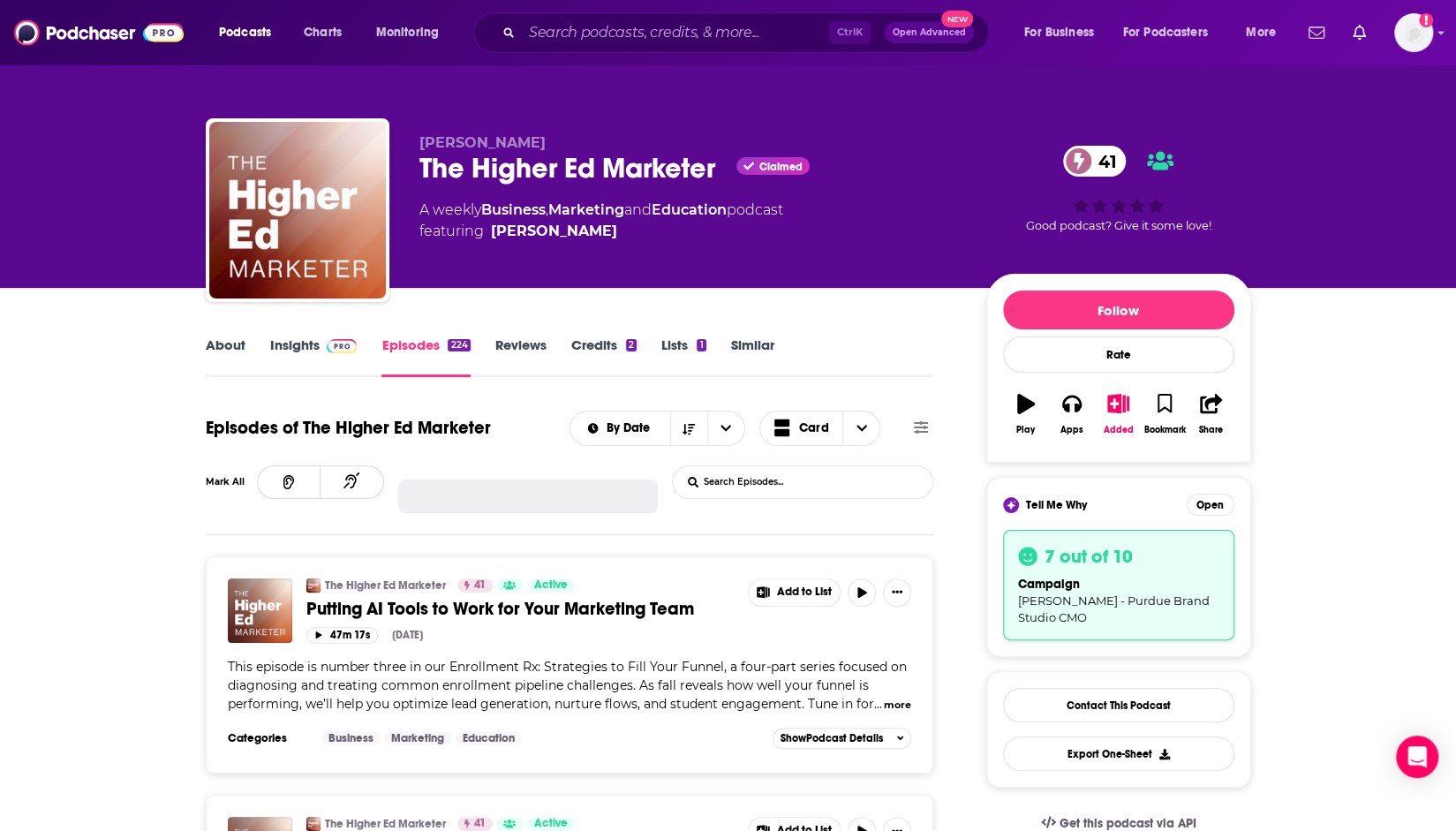
click at [811, 477] on input "List Search Input" at bounding box center [765, 482] width 185 height 32
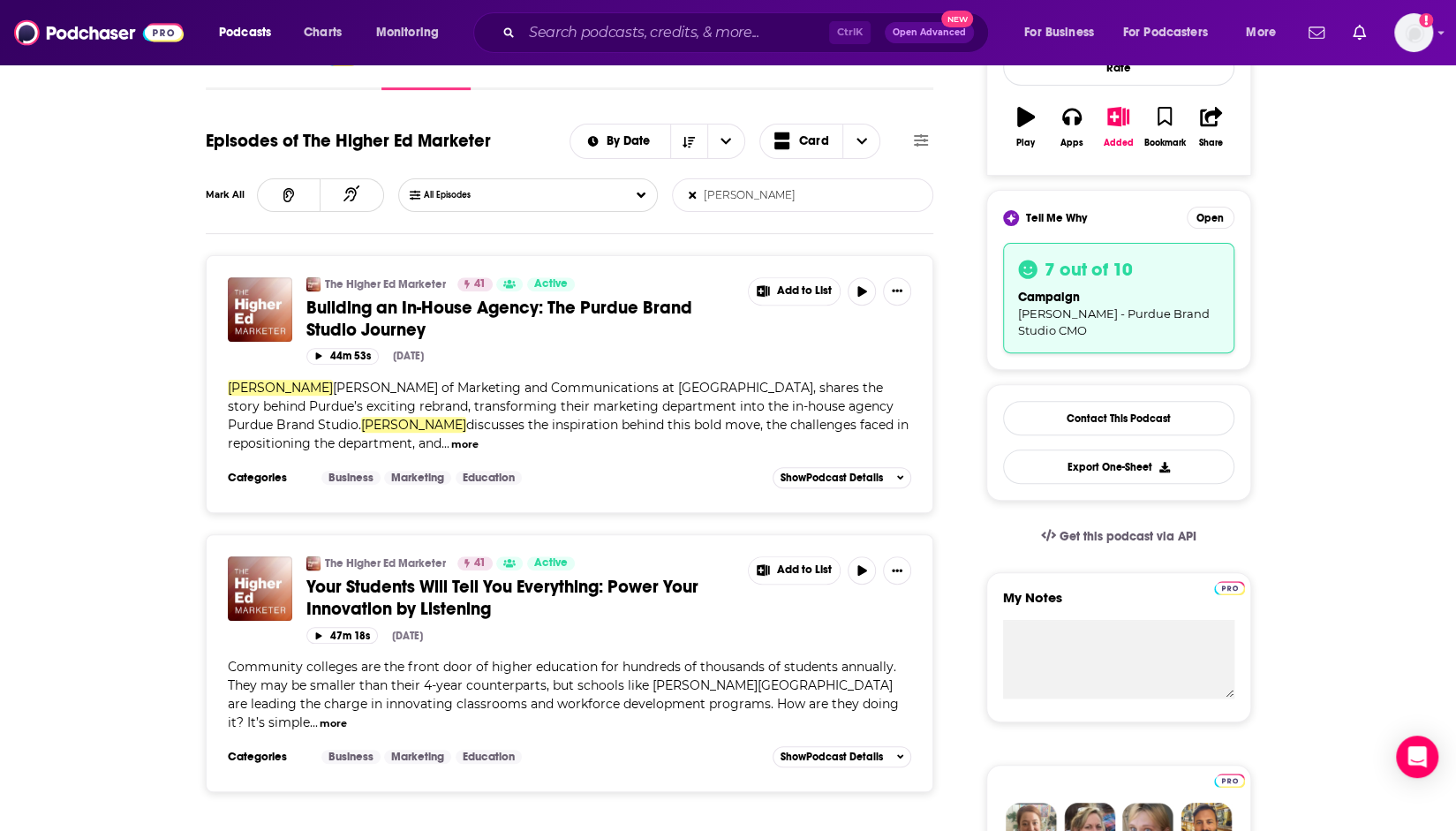
scroll to position [265, 0]
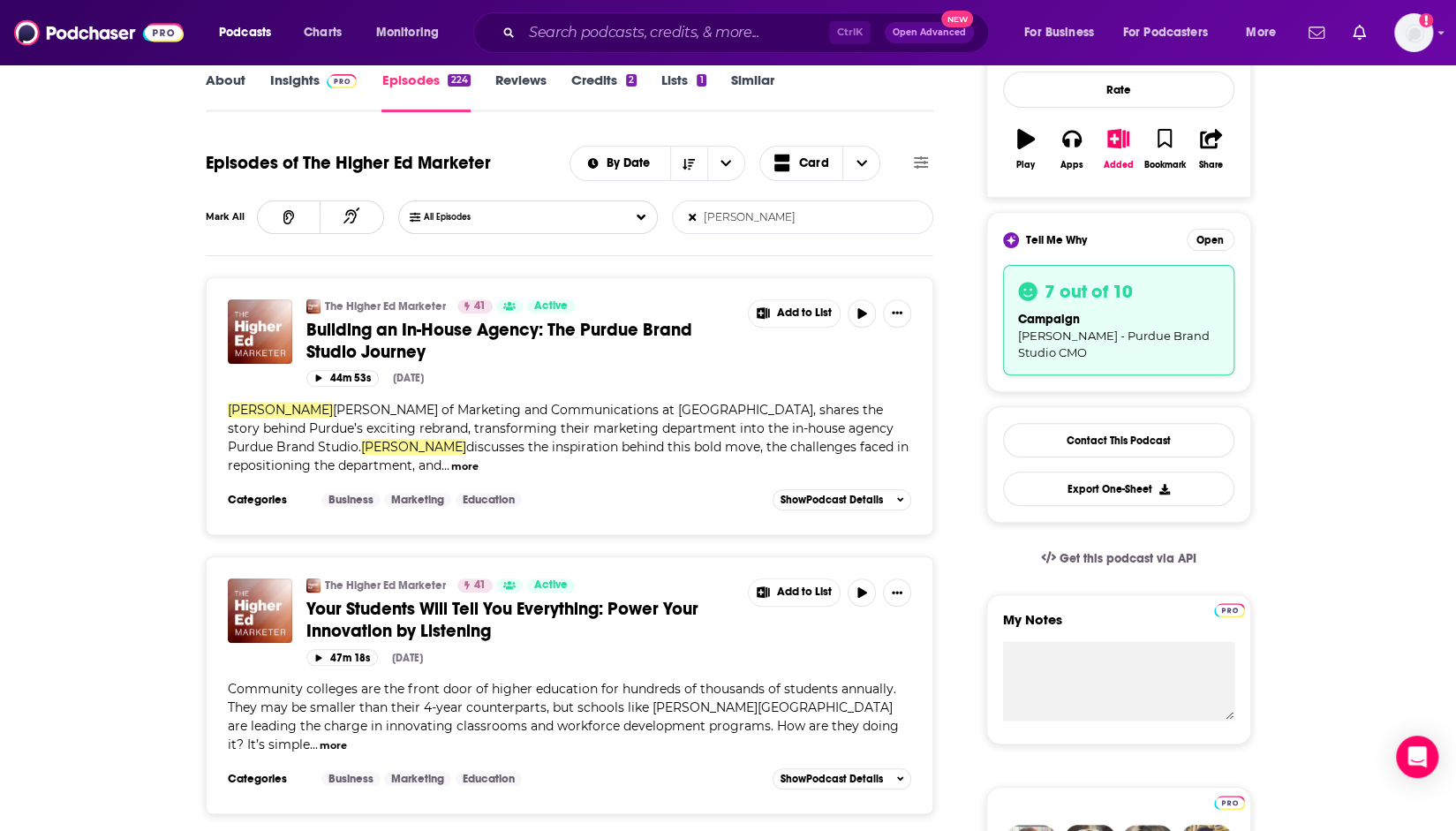
type input "kelly"
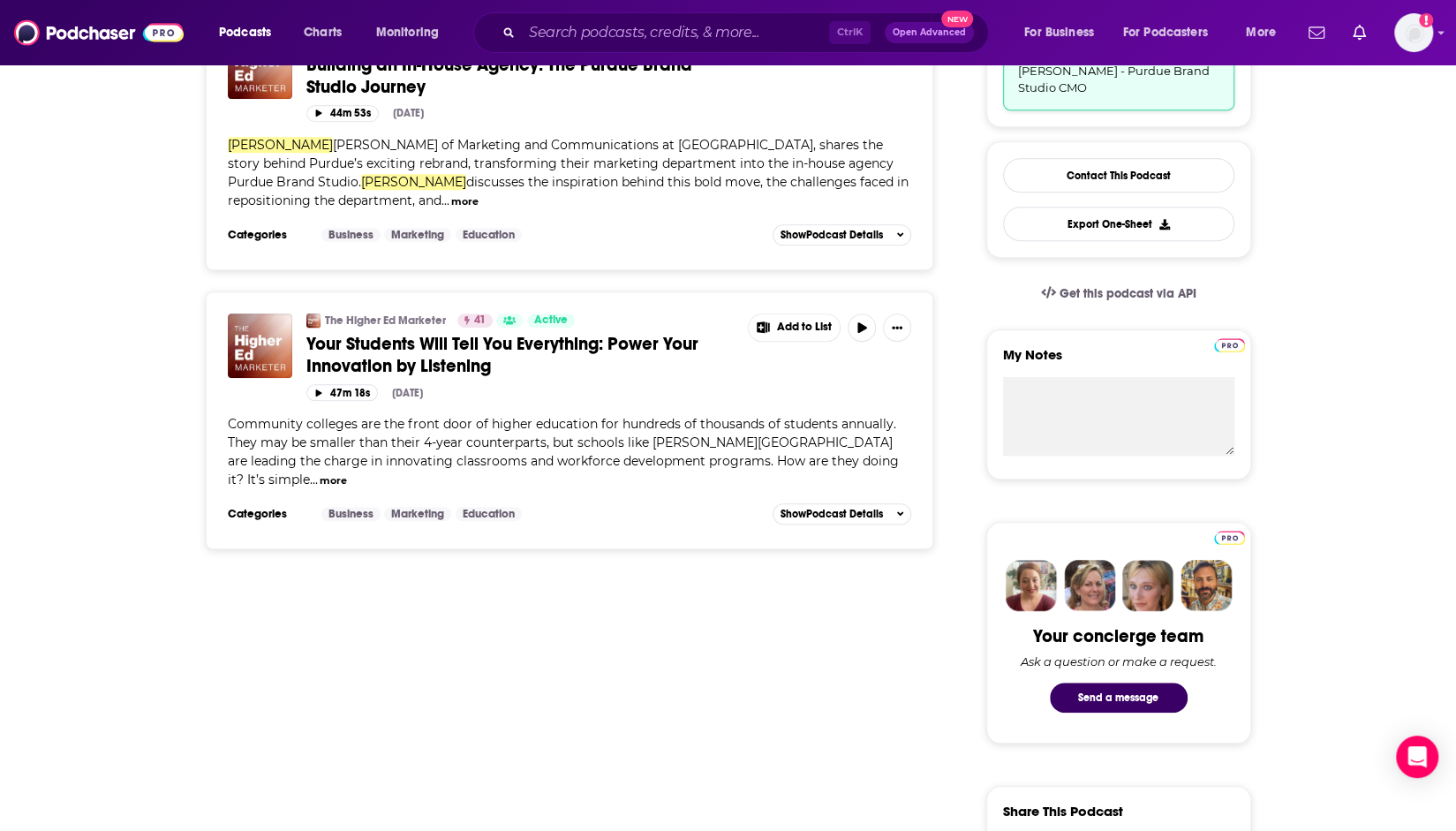
scroll to position [0, 0]
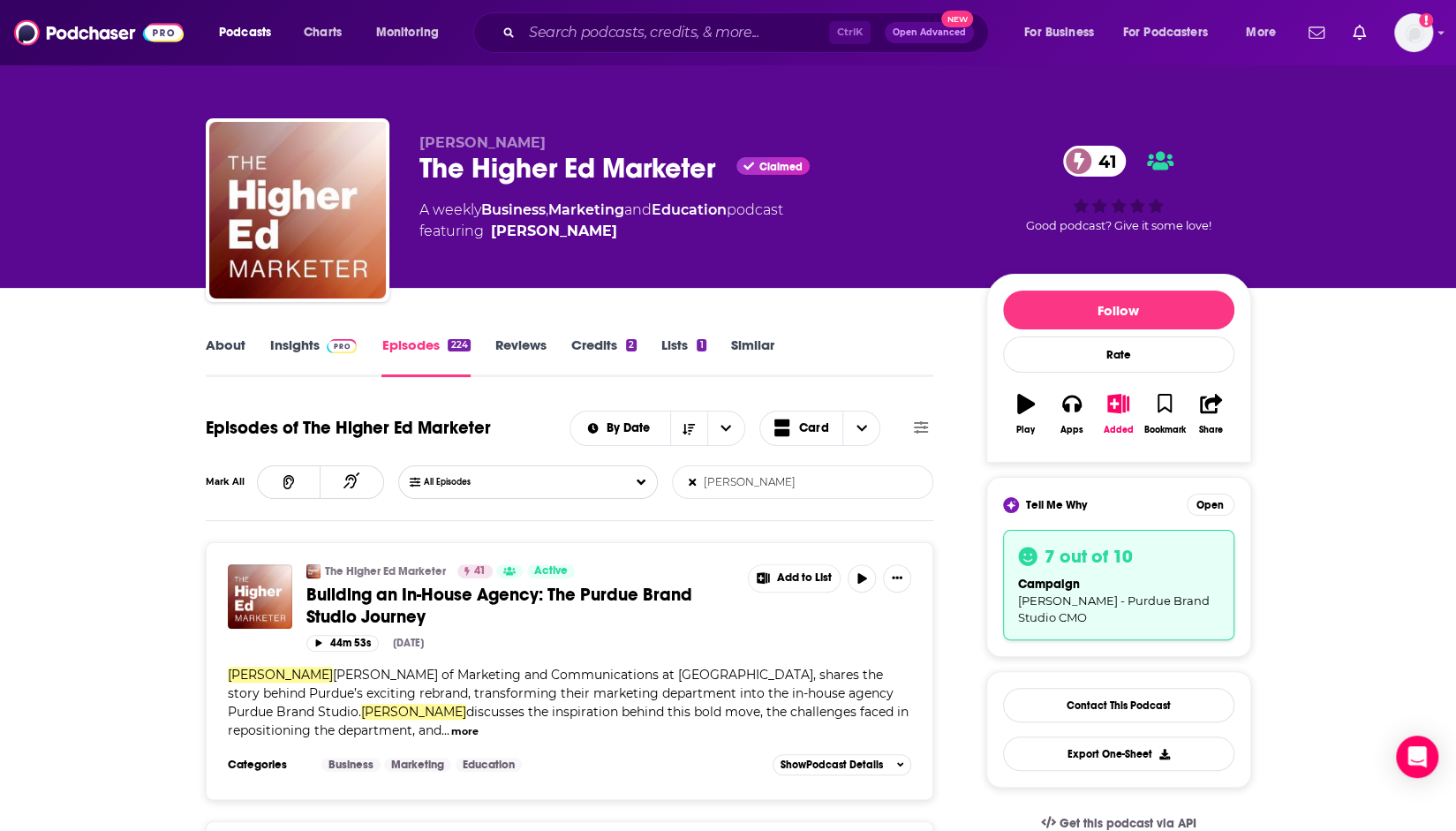
click at [1383, 31] on div "Add a profile image" at bounding box center [1368, 33] width 132 height 39
click at [1444, 40] on div "Podcasts Charts Monitoring Ctrl K Open Advanced New For Business For Podcasters…" at bounding box center [728, 32] width 1456 height 65
click at [1424, 42] on img "Logged in as ncannella" at bounding box center [1414, 33] width 39 height 39
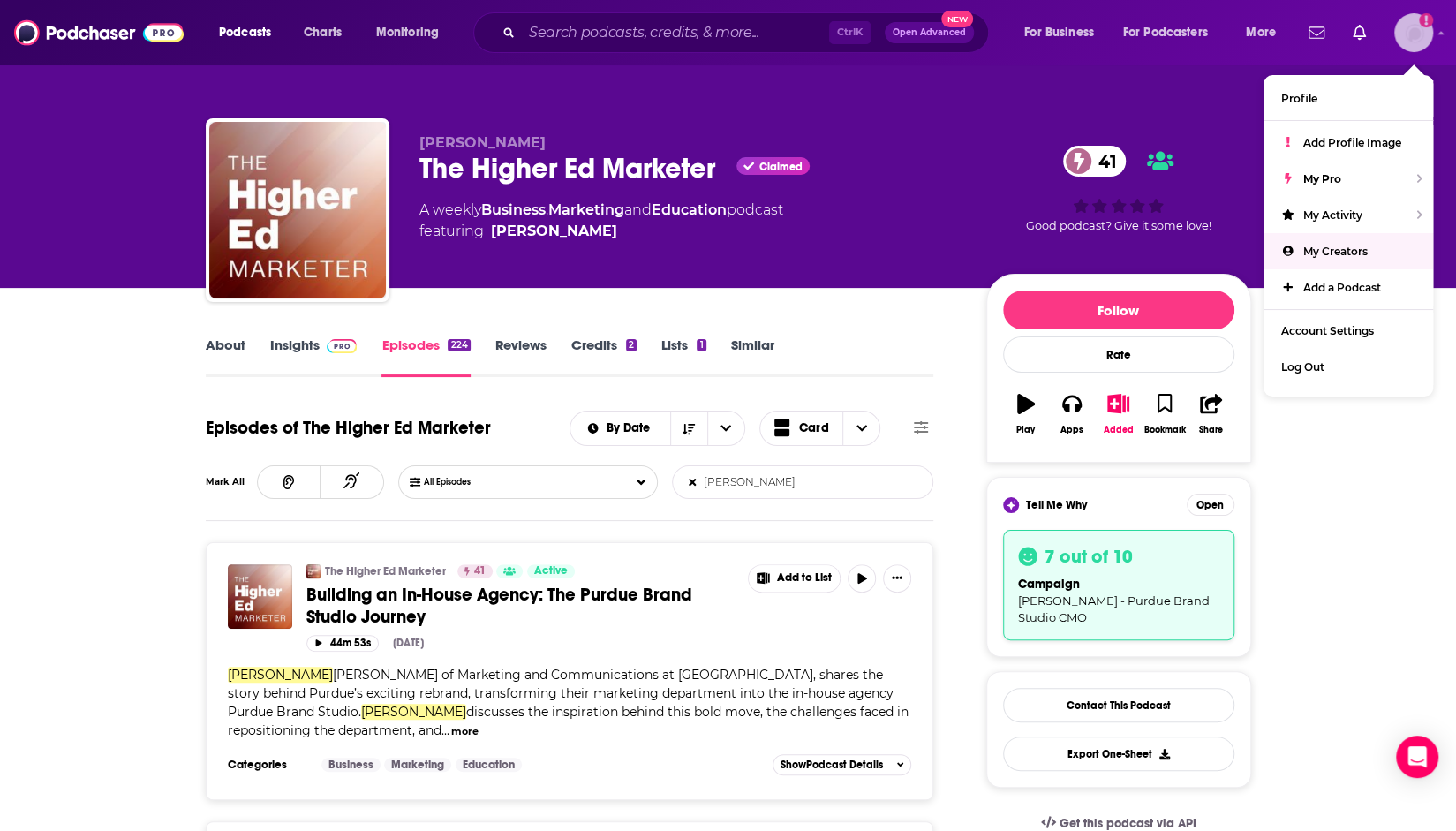
click at [1344, 251] on span "My Creators" at bounding box center [1336, 251] width 64 height 13
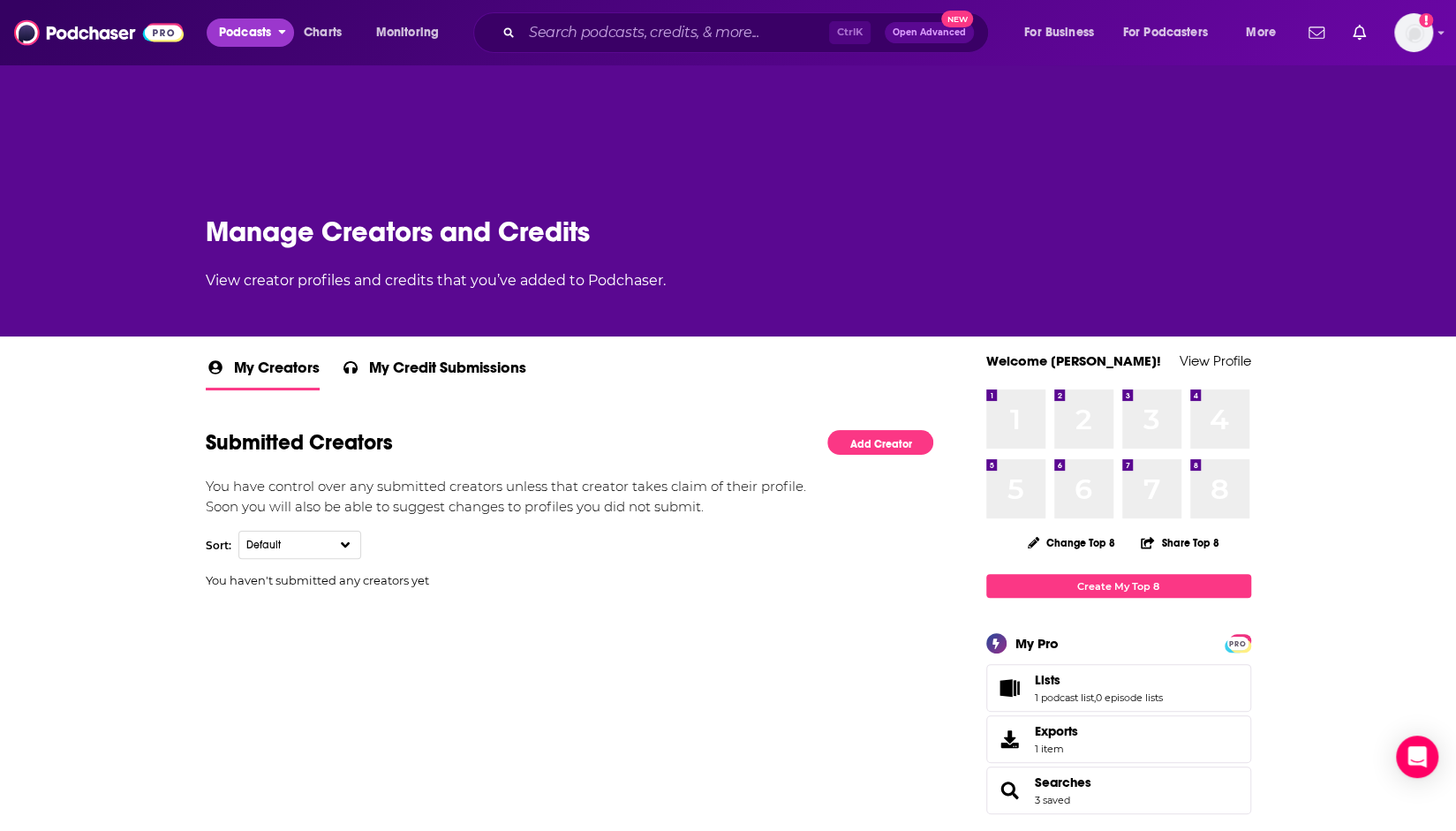
click at [274, 41] on button "Podcasts" at bounding box center [251, 33] width 87 height 29
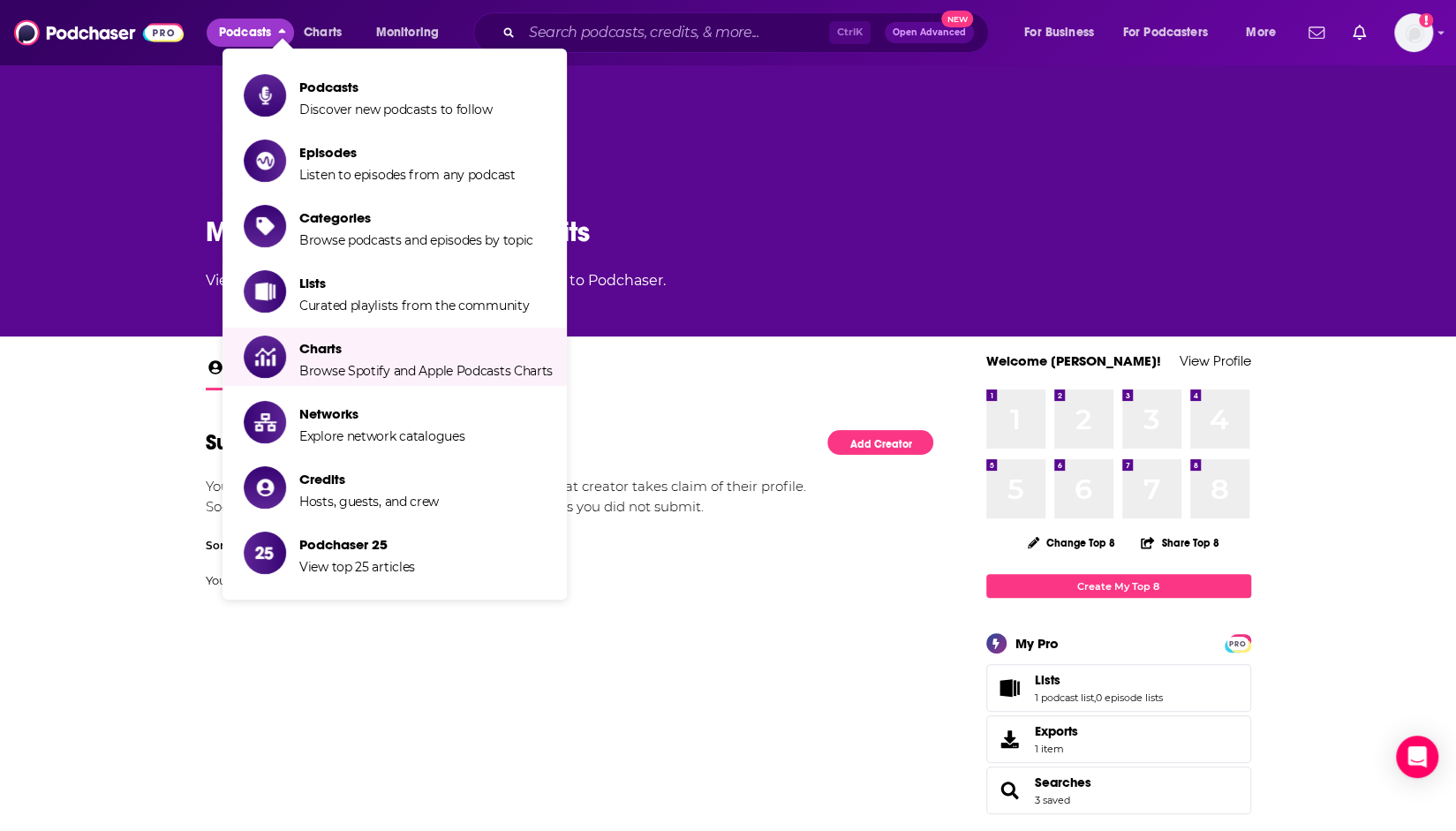
click at [599, 614] on div "You haven't submitted any creators yet" at bounding box center [570, 601] width 728 height 56
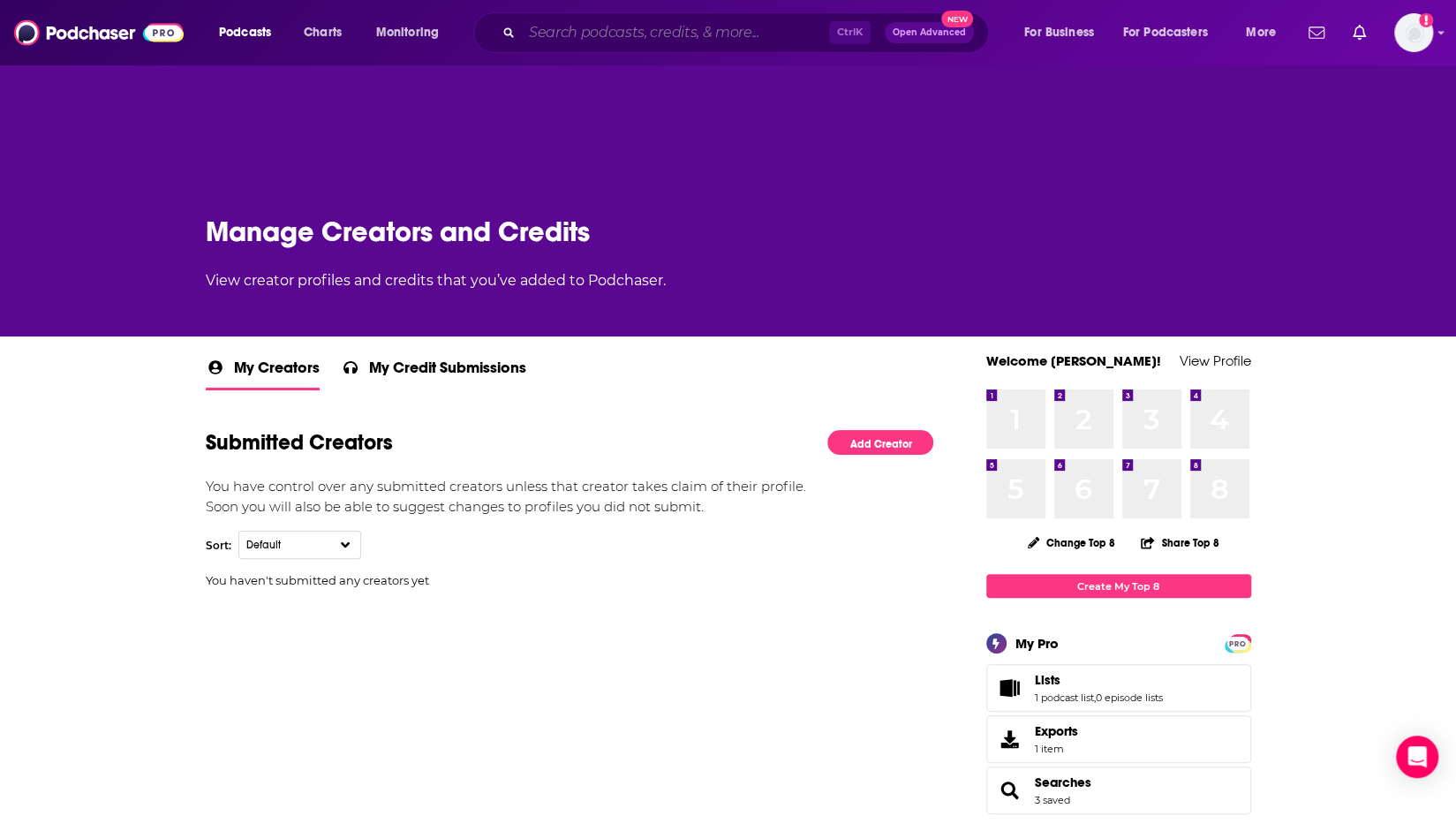
click at [649, 37] on input "Search podcasts, credits, & more..." at bounding box center [675, 33] width 308 height 29
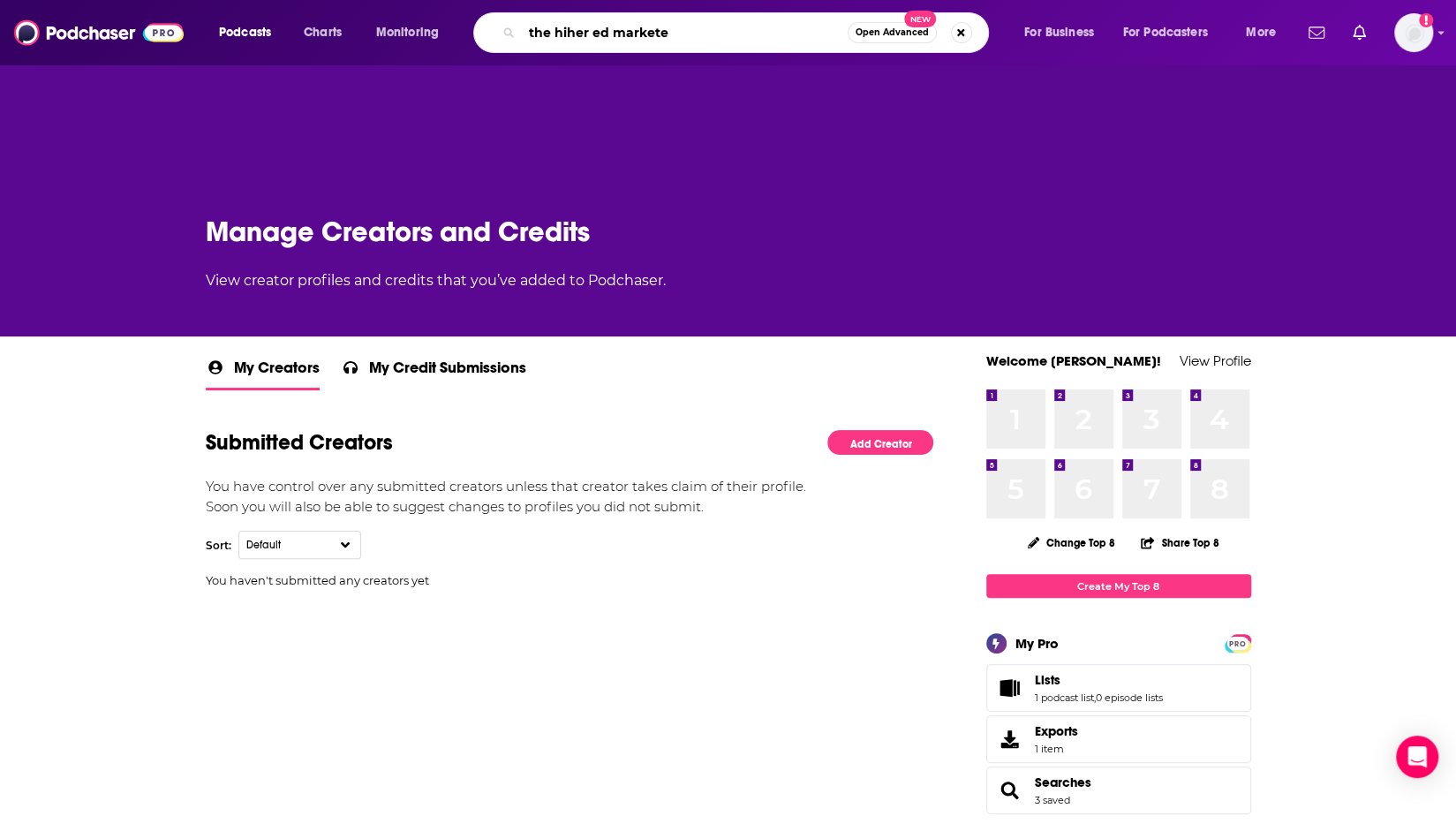
type input "the hiher ed marketer"
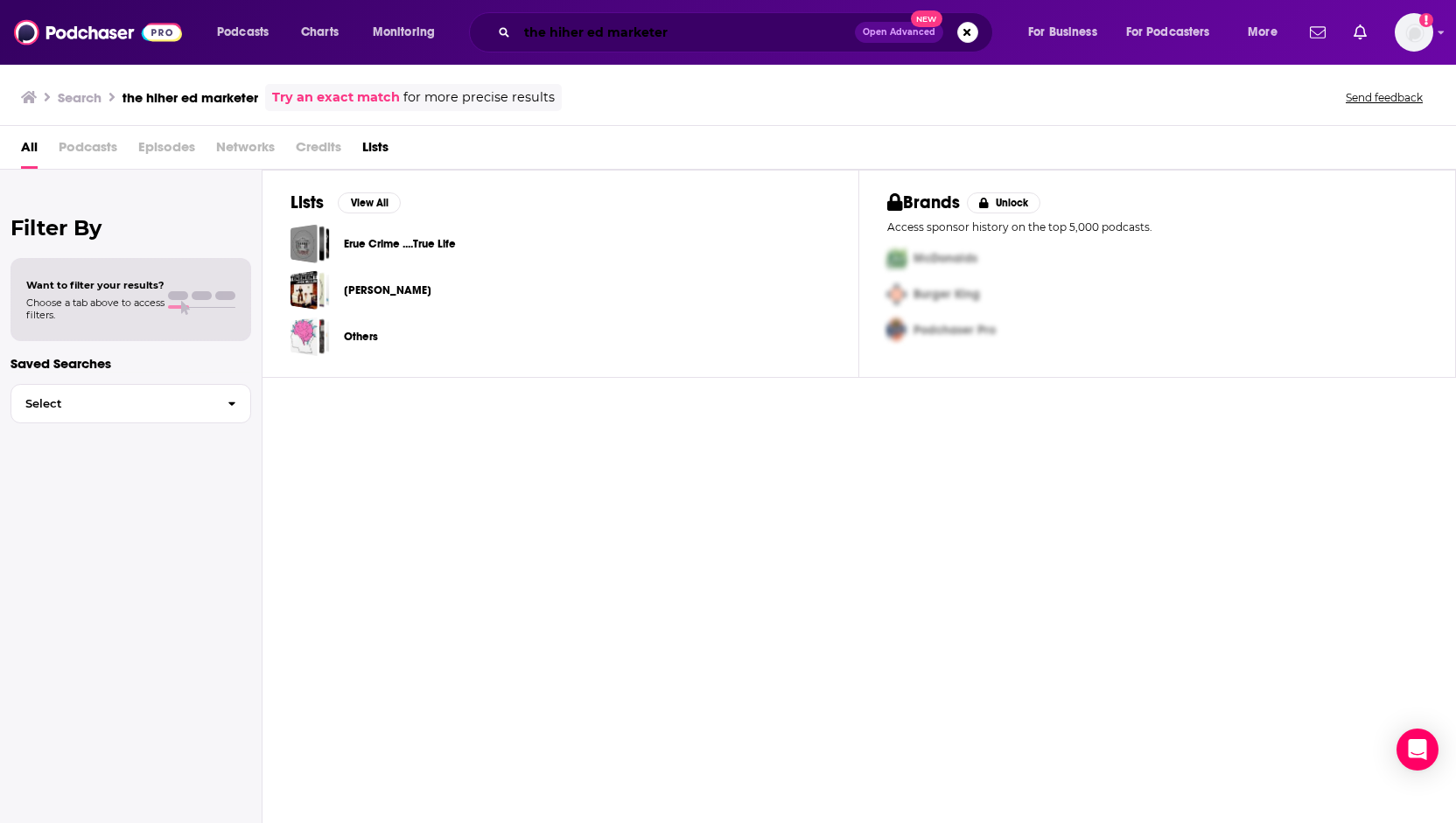
click at [569, 29] on input "the hiher ed marketer" at bounding box center [686, 33] width 337 height 28
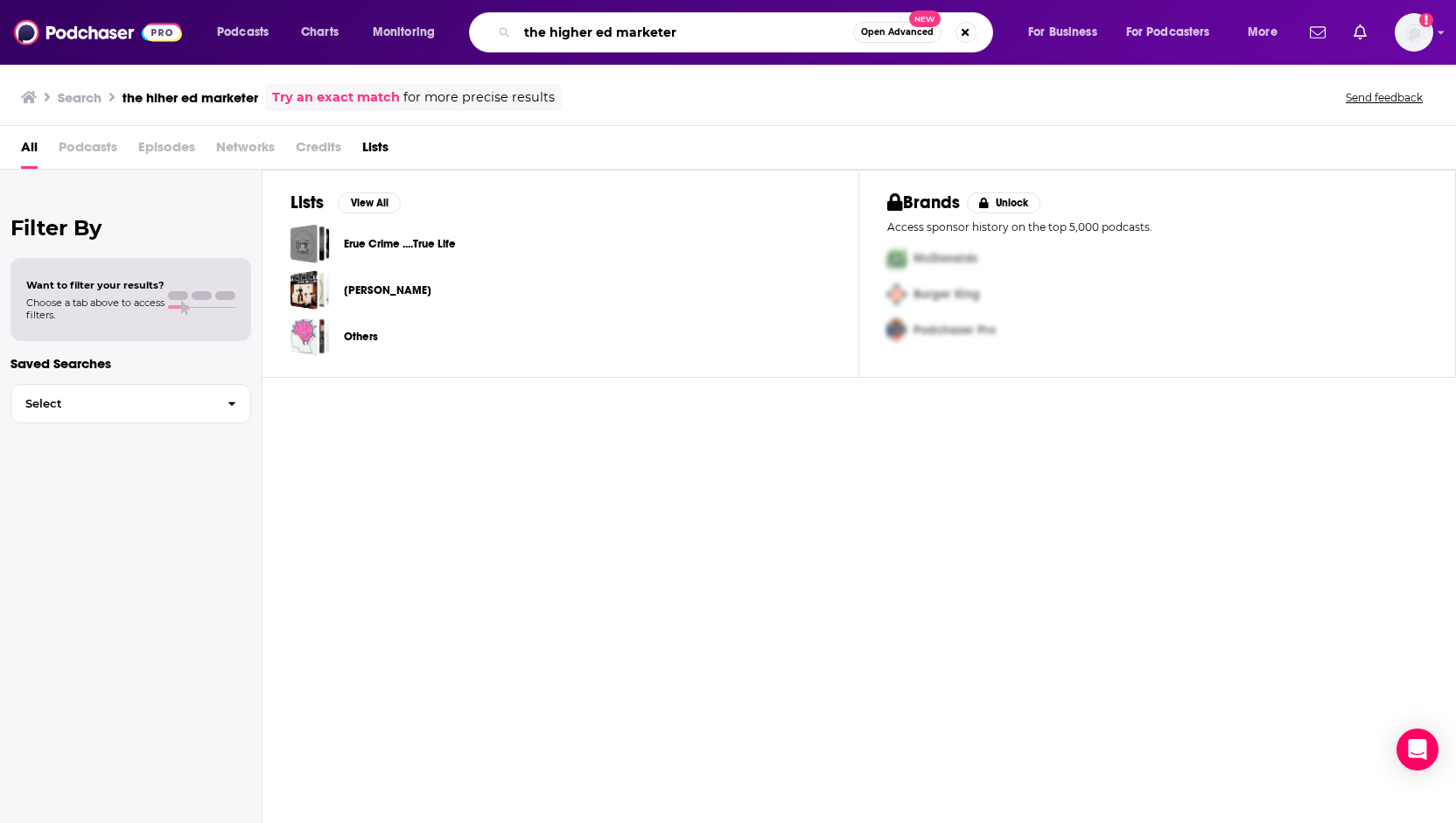
type input "the higher ed marketer"
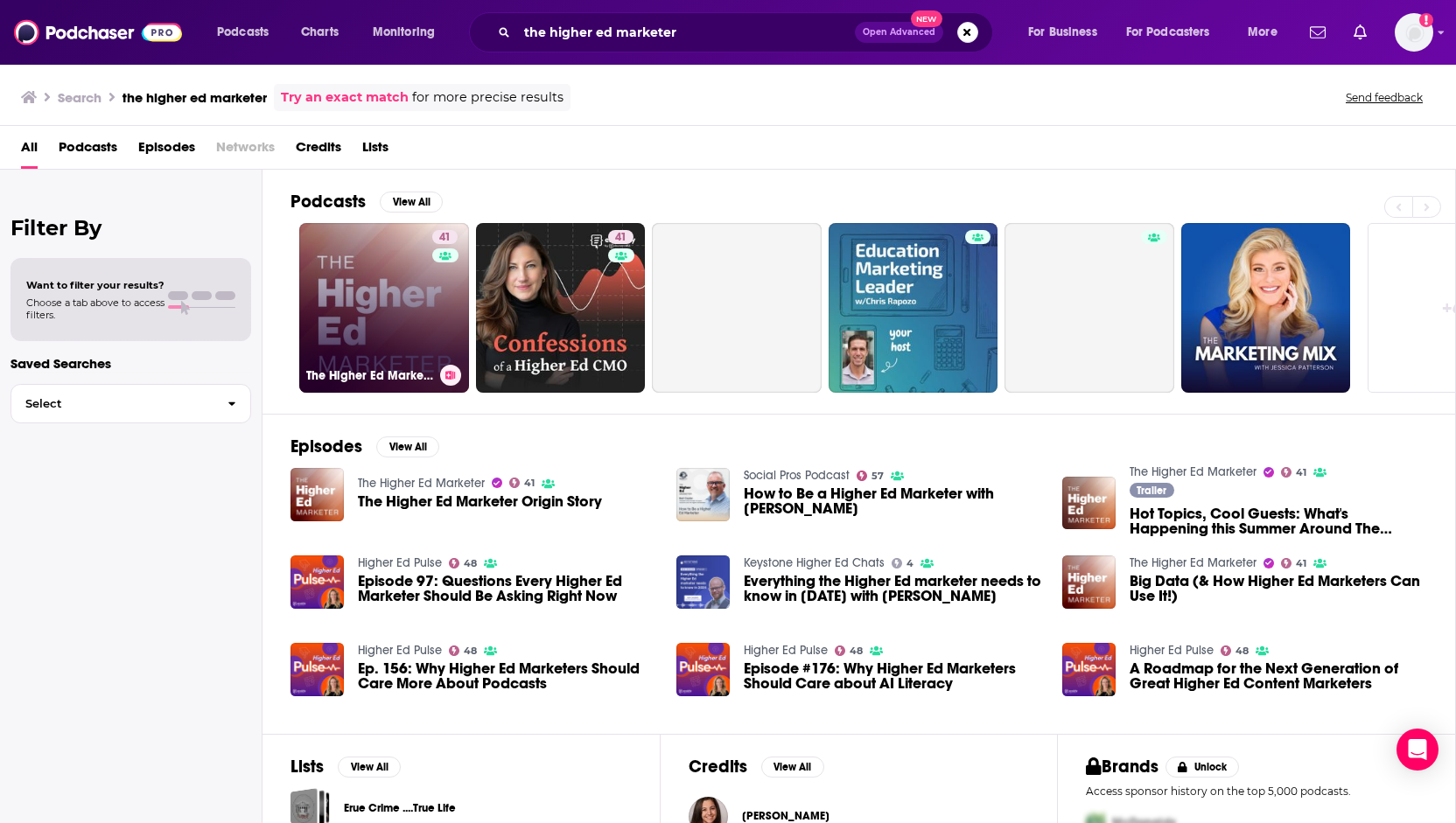
click at [404, 329] on link "41 The Higher Ed Marketer" at bounding box center [384, 308] width 170 height 170
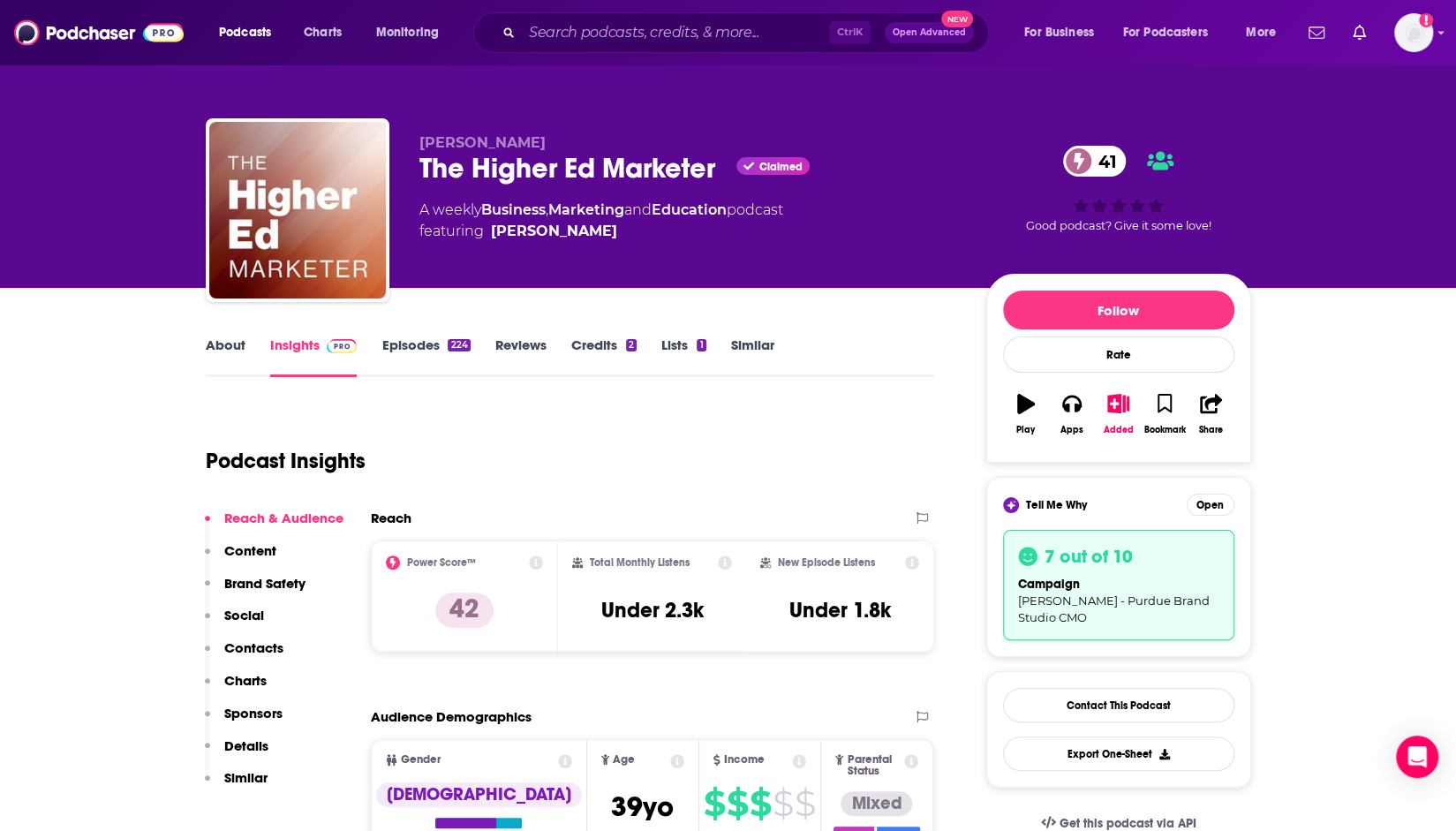
click at [415, 348] on link "Episodes 224" at bounding box center [425, 357] width 88 height 41
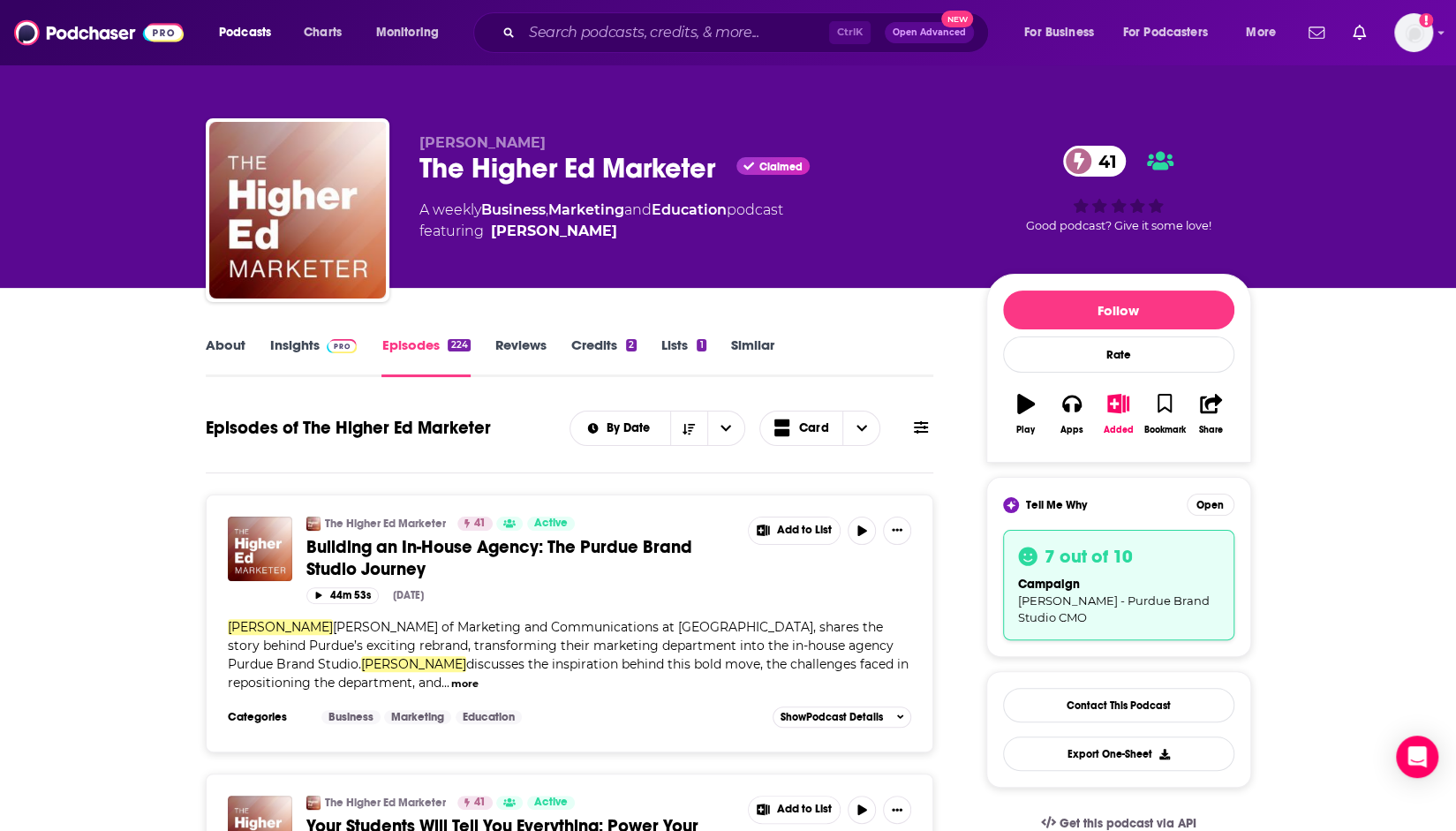
click at [924, 424] on icon at bounding box center [921, 427] width 14 height 14
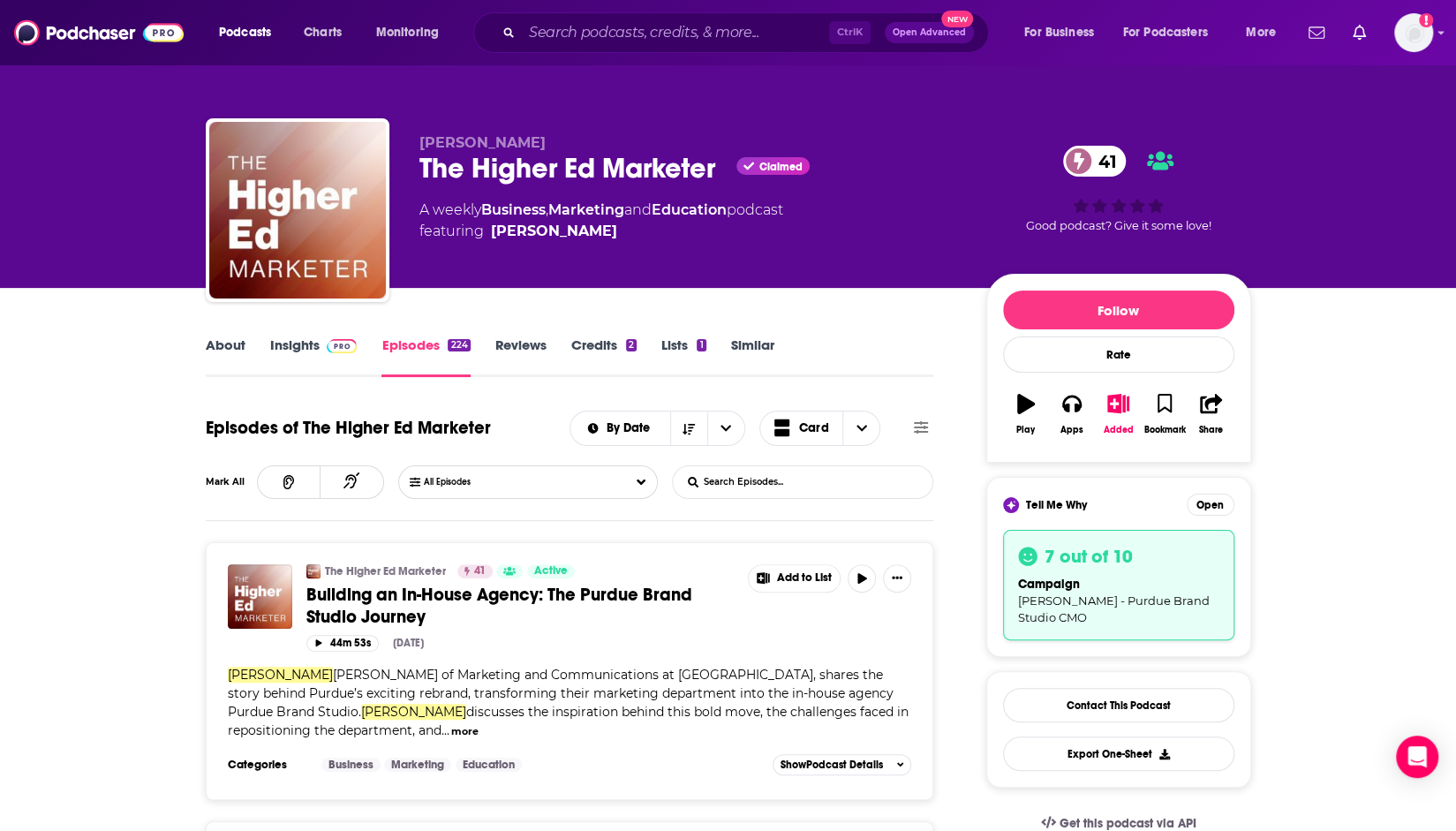
click at [753, 473] on input "List Search Input" at bounding box center [765, 482] width 185 height 32
type input "kelly"
click at [468, 614] on link "Building an In-House Agency: The Purdue Brand Studio Journey" at bounding box center [521, 606] width 429 height 45
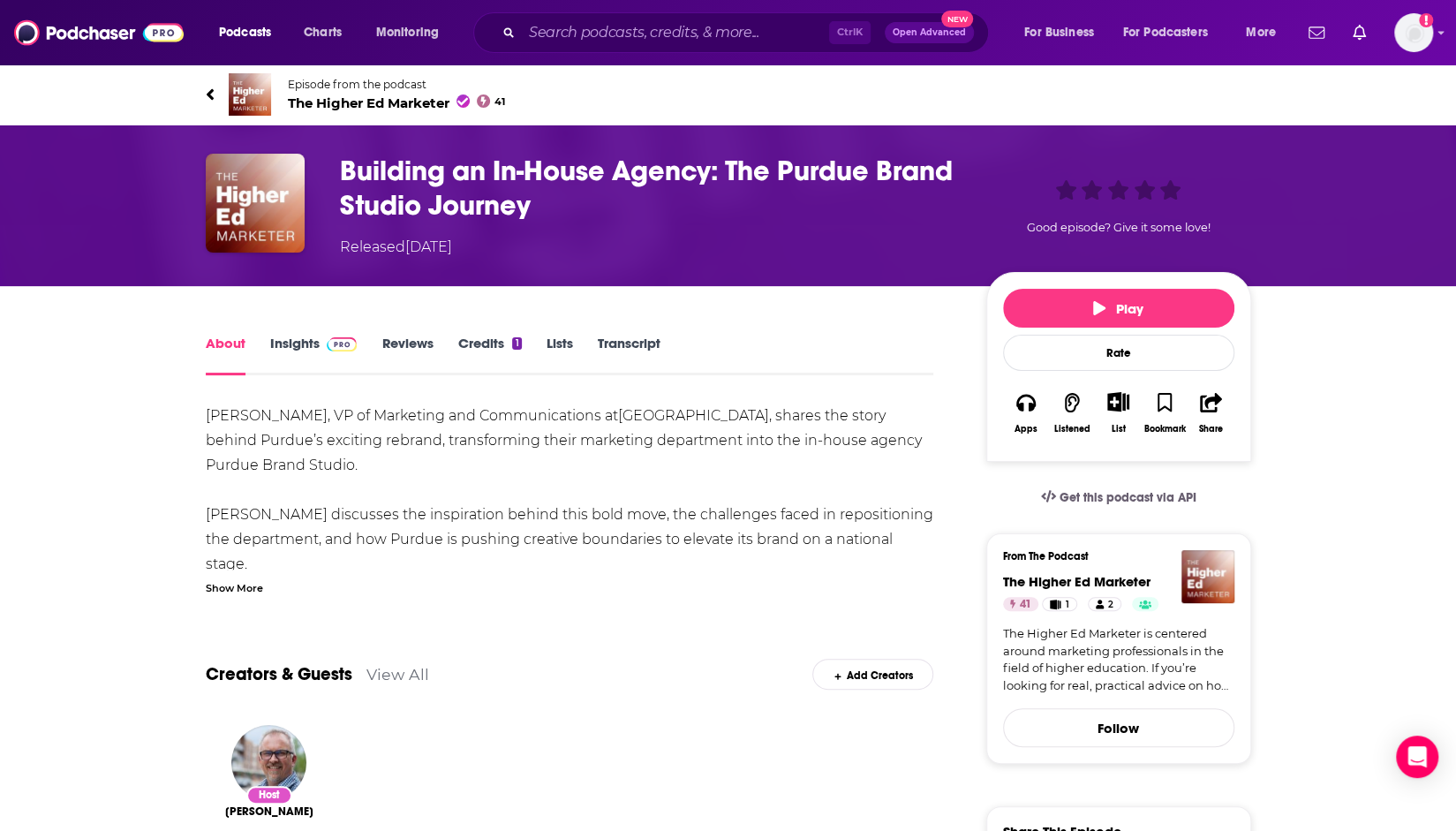
click at [239, 588] on div "Show More" at bounding box center [234, 587] width 57 height 17
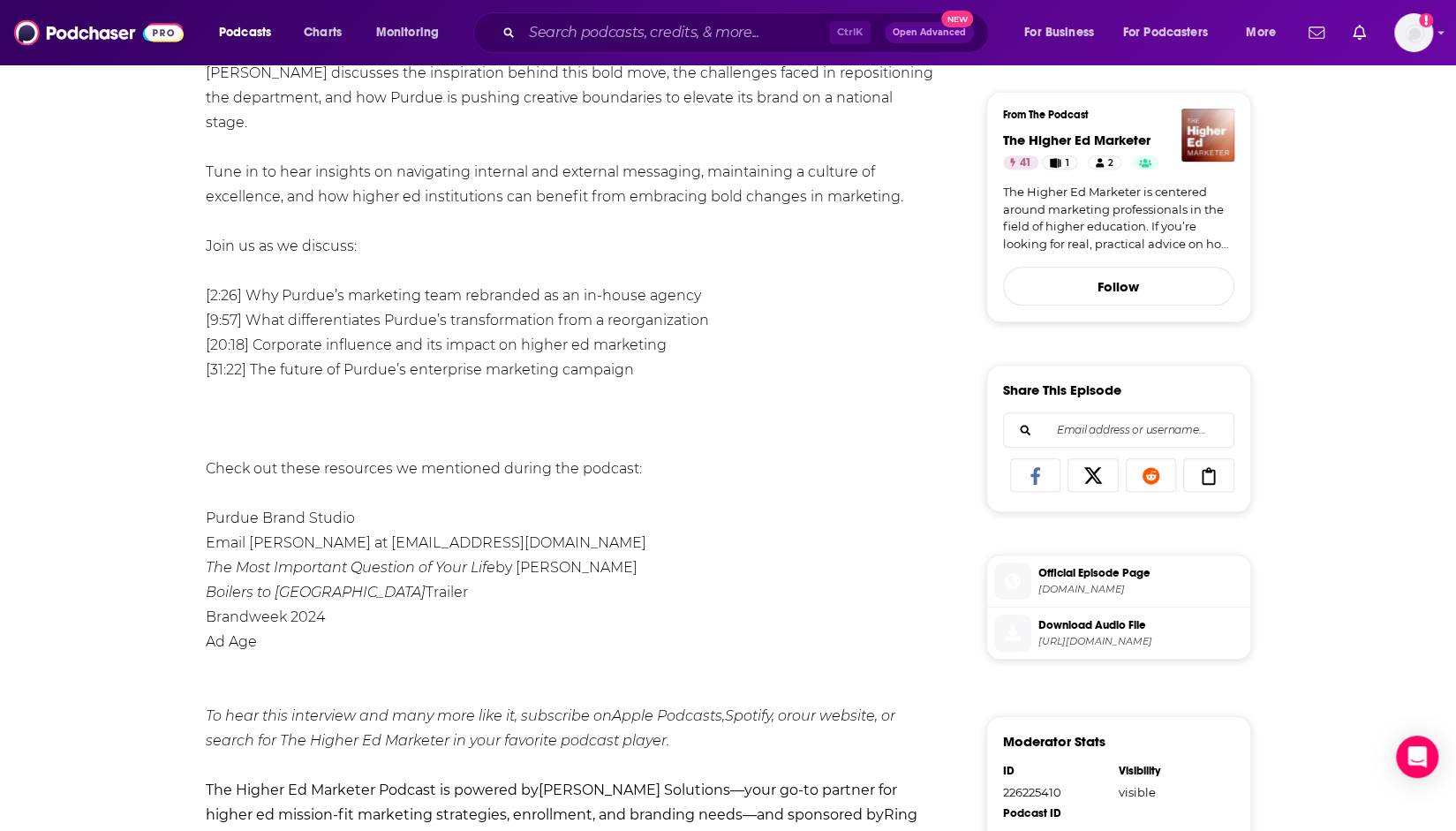
scroll to position [88, 0]
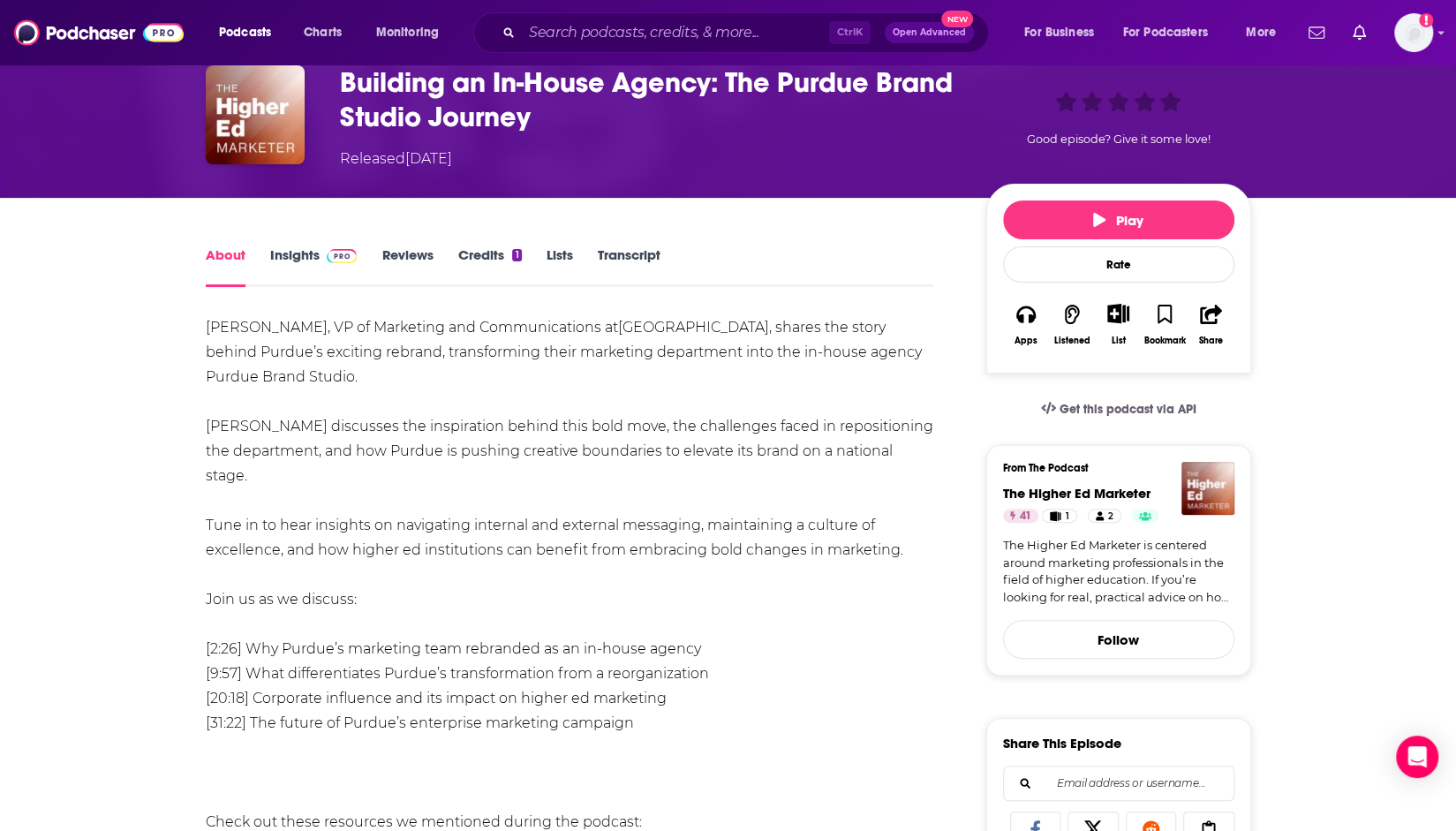
click at [629, 260] on link "Transcript" at bounding box center [629, 267] width 62 height 41
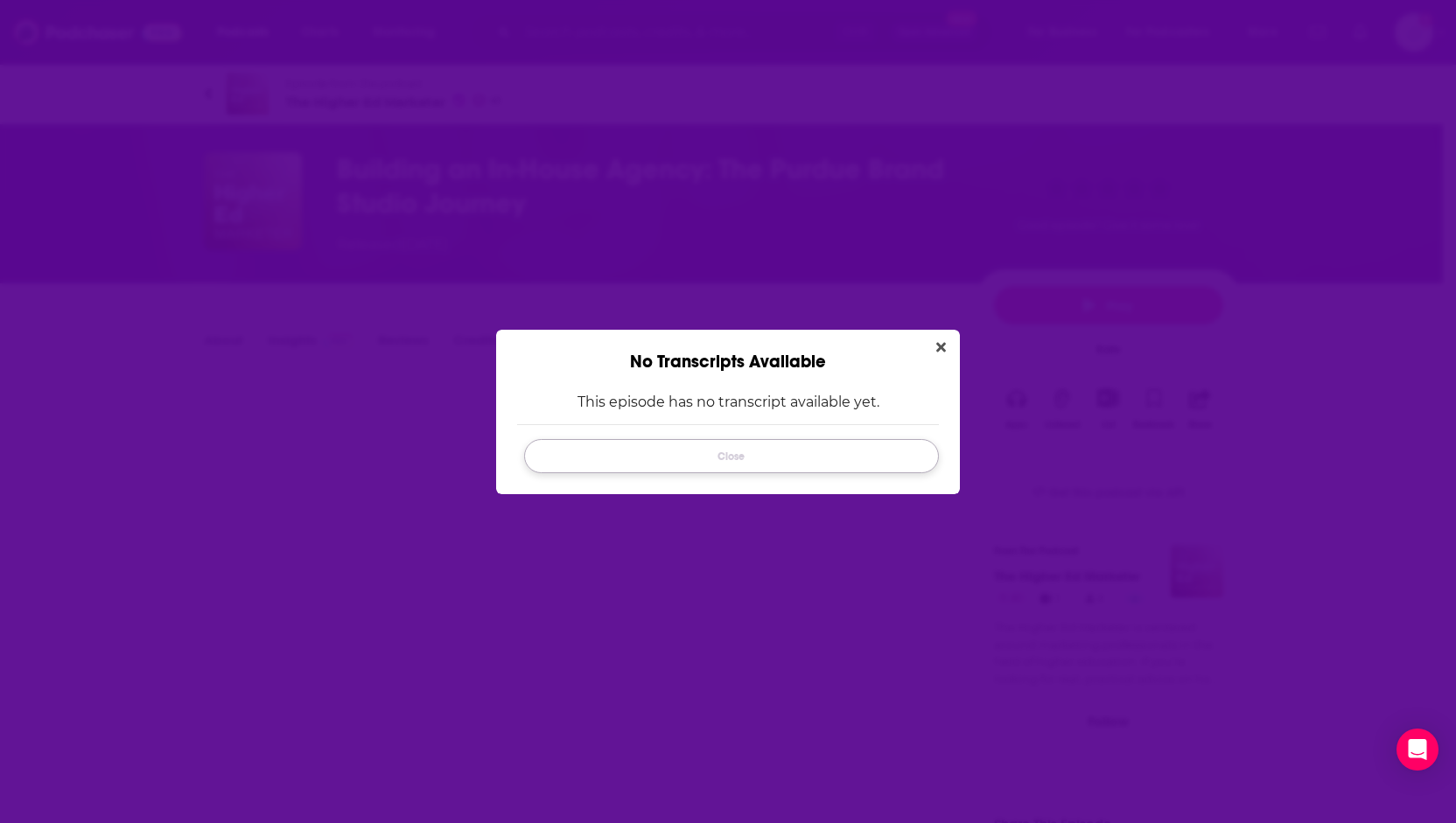
click at [782, 461] on button "Close" at bounding box center [731, 456] width 414 height 34
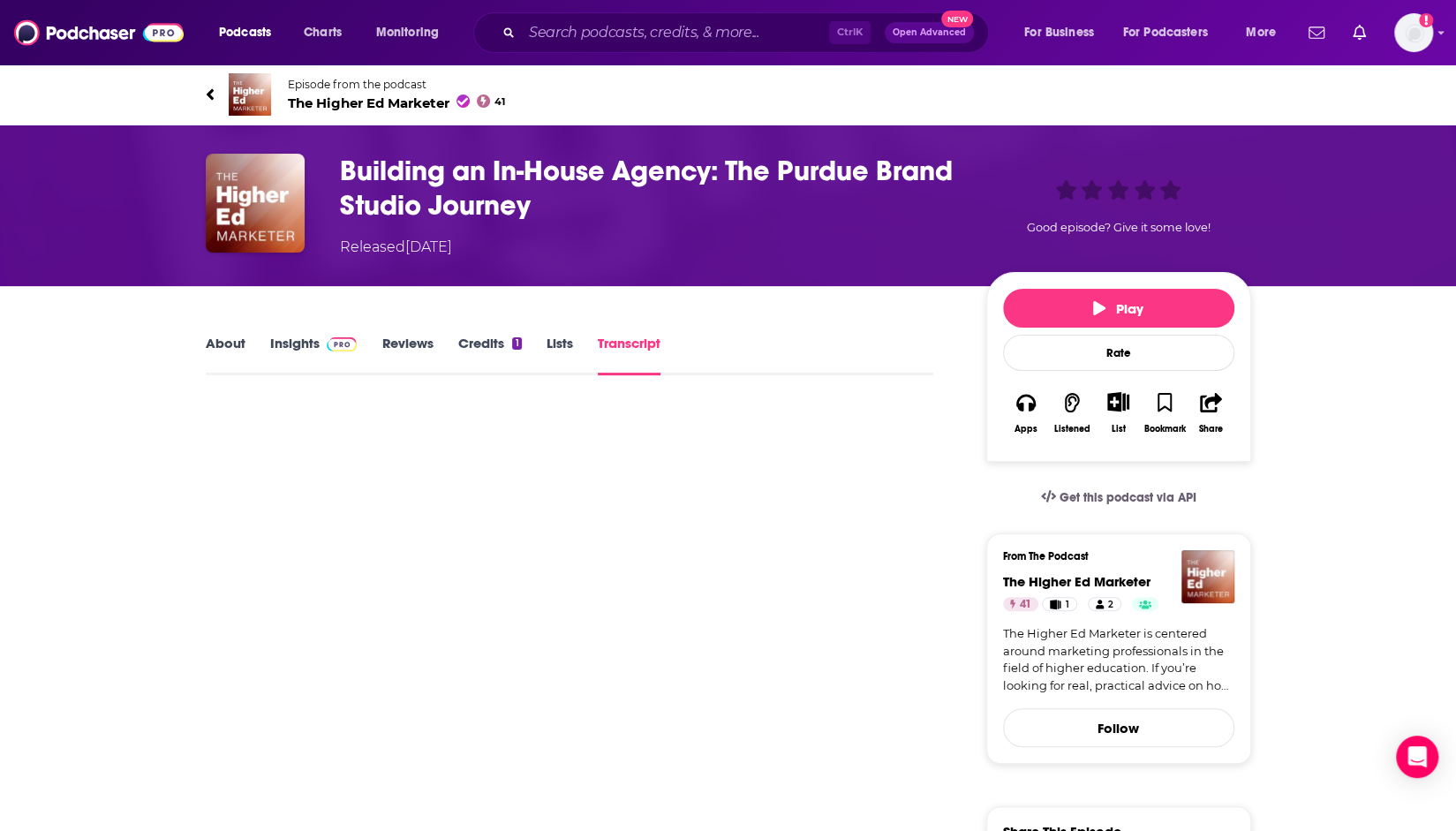
click at [234, 350] on link "About" at bounding box center [226, 355] width 40 height 41
